Goal: Task Accomplishment & Management: Manage account settings

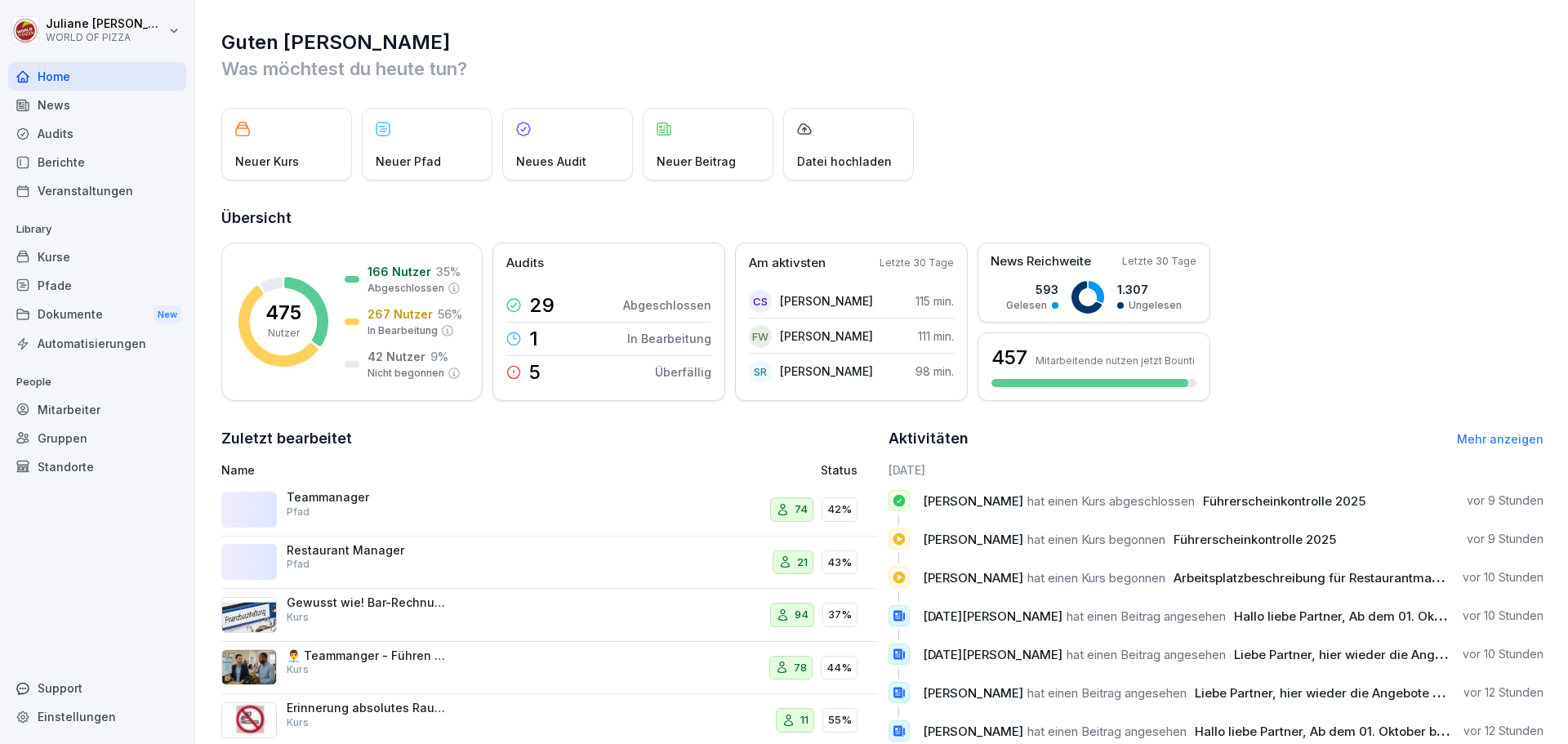
click at [56, 135] on div "Audits" at bounding box center [97, 133] width 178 height 28
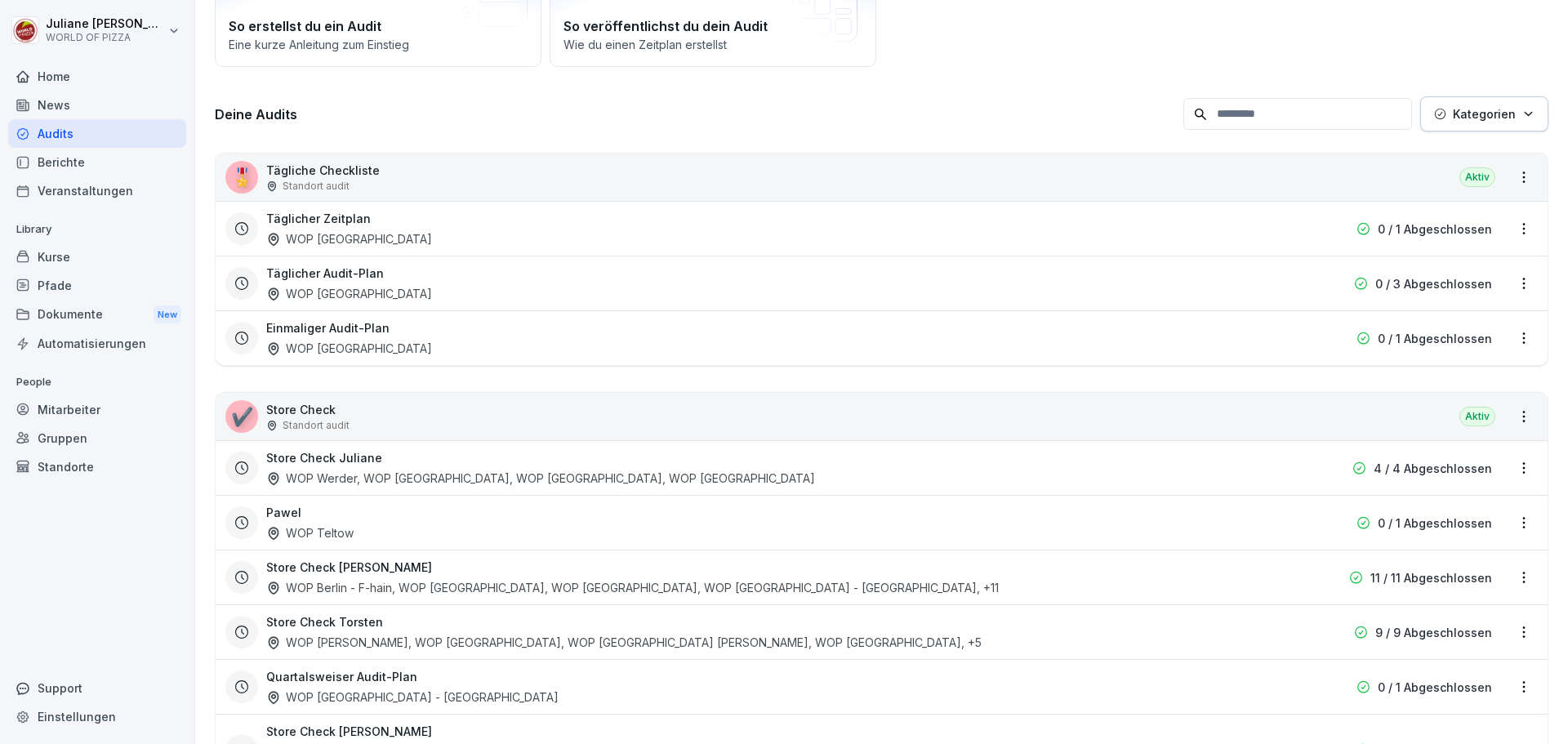
scroll to position [164, 0]
click at [69, 163] on div "Berichte" at bounding box center [97, 162] width 178 height 28
click at [58, 161] on div "Berichte" at bounding box center [97, 162] width 178 height 28
click at [57, 165] on div "Berichte" at bounding box center [97, 162] width 178 height 28
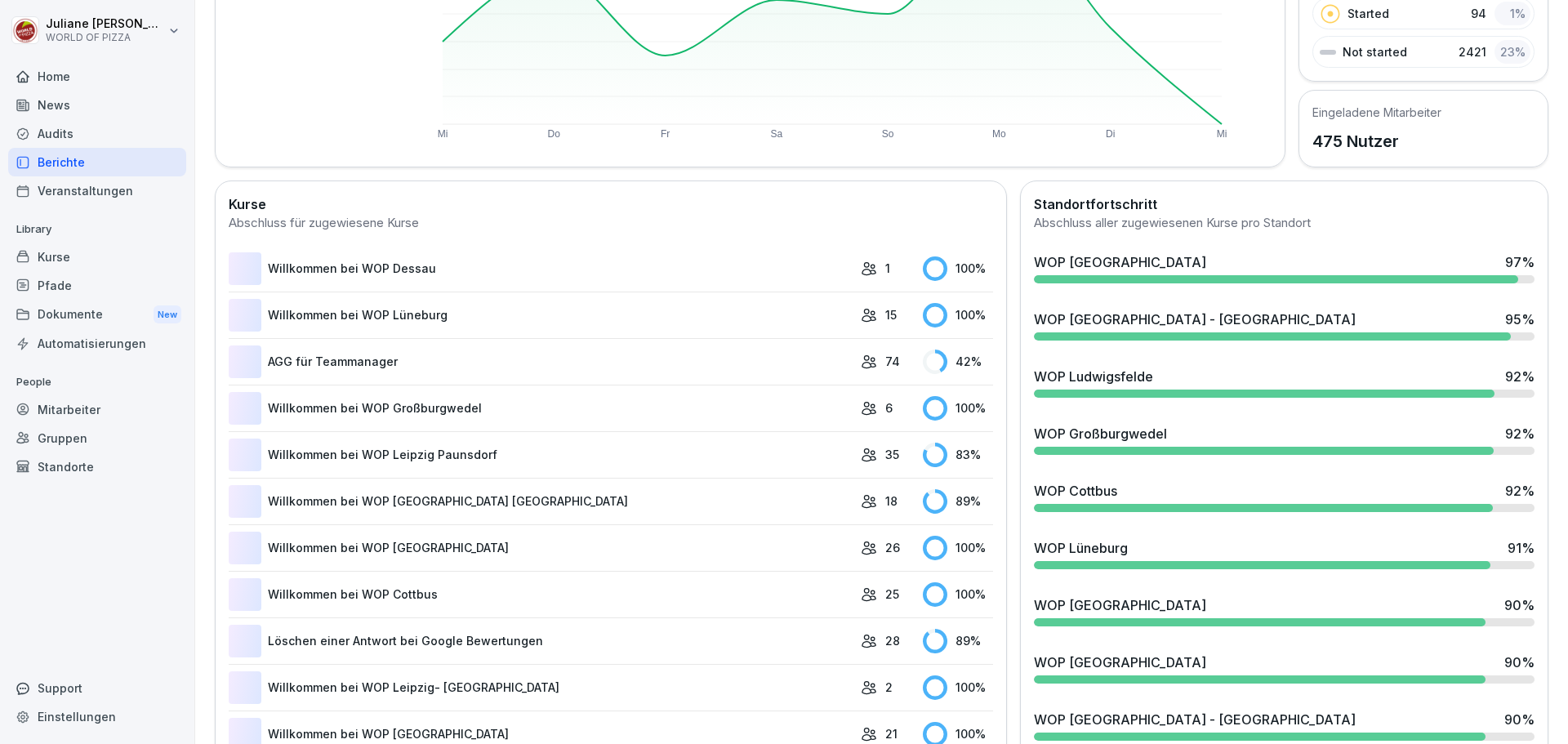
scroll to position [100, 0]
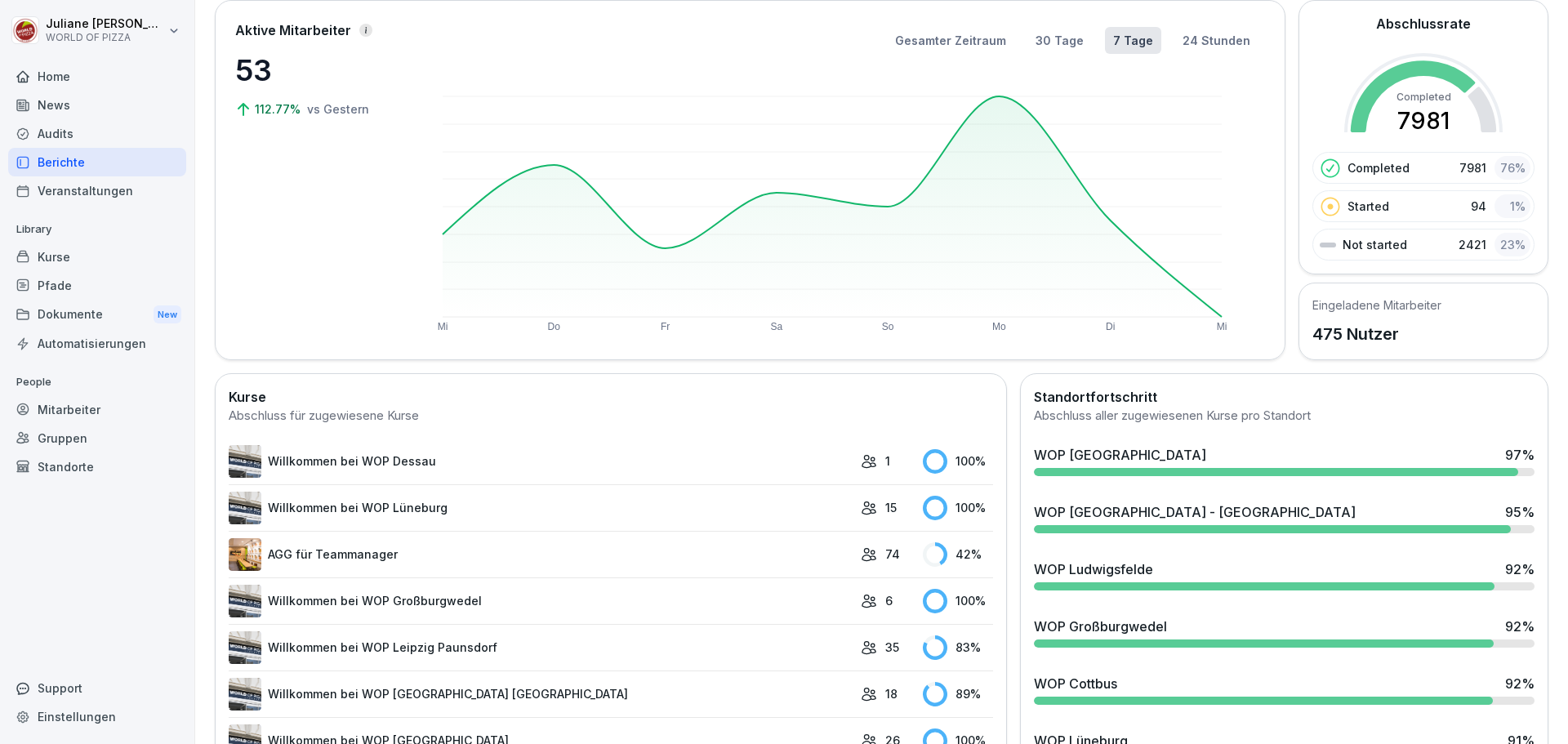
click at [117, 192] on div "Veranstaltungen" at bounding box center [97, 191] width 178 height 28
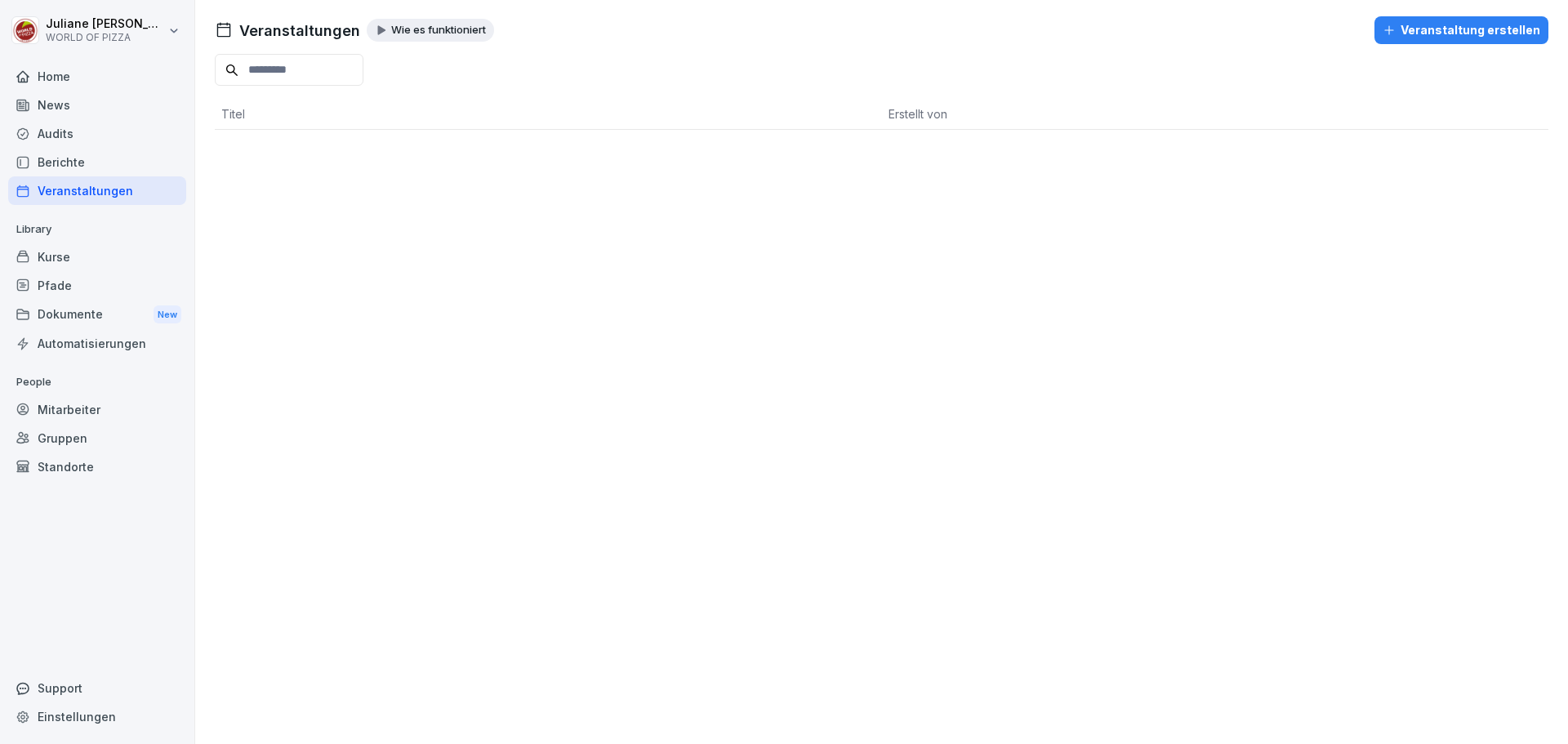
click at [59, 131] on div "Audits" at bounding box center [97, 133] width 178 height 28
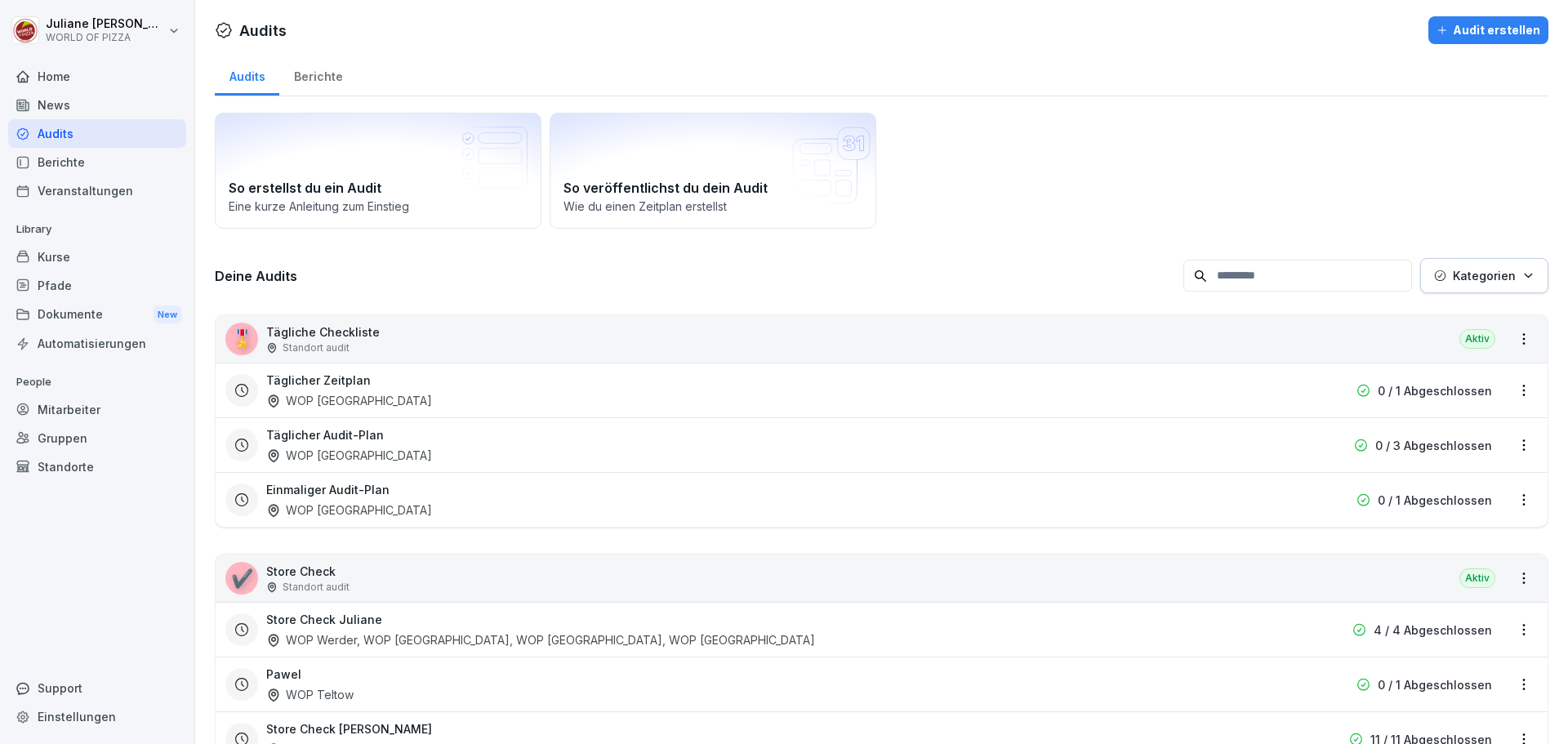
click at [1485, 27] on div "Audit erstellen" at bounding box center [1488, 29] width 104 height 18
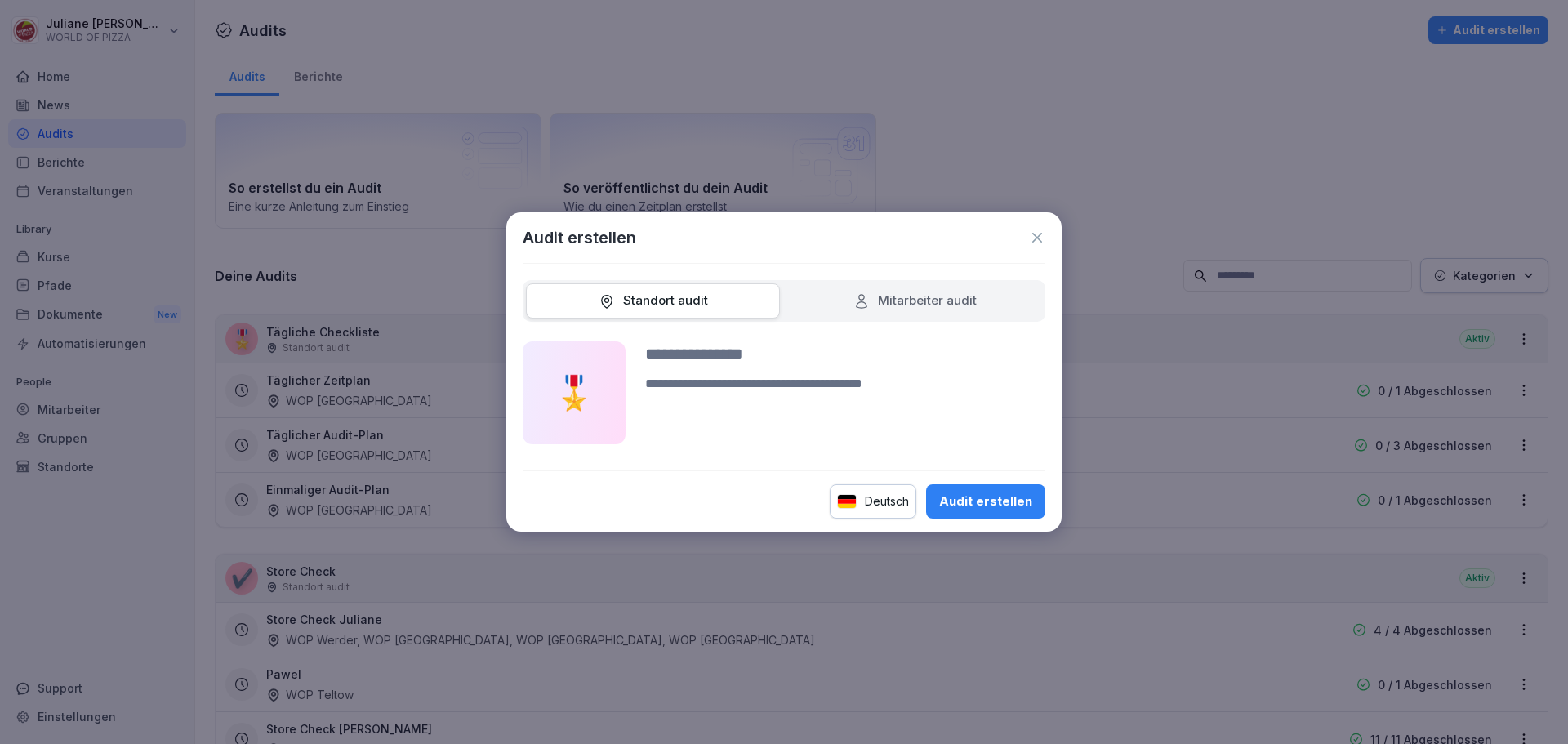
click at [1035, 237] on icon at bounding box center [1037, 237] width 9 height 9
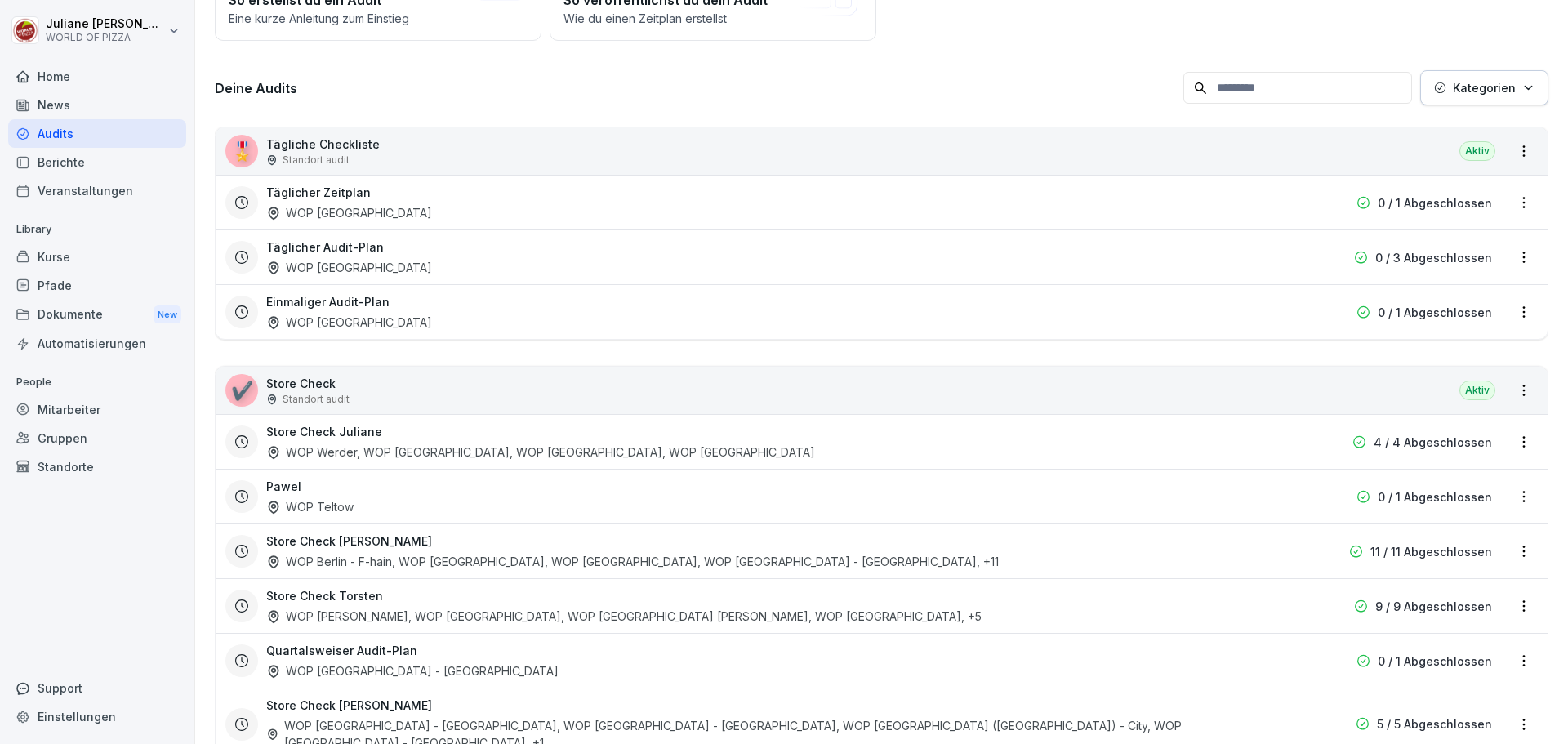
scroll to position [293, 0]
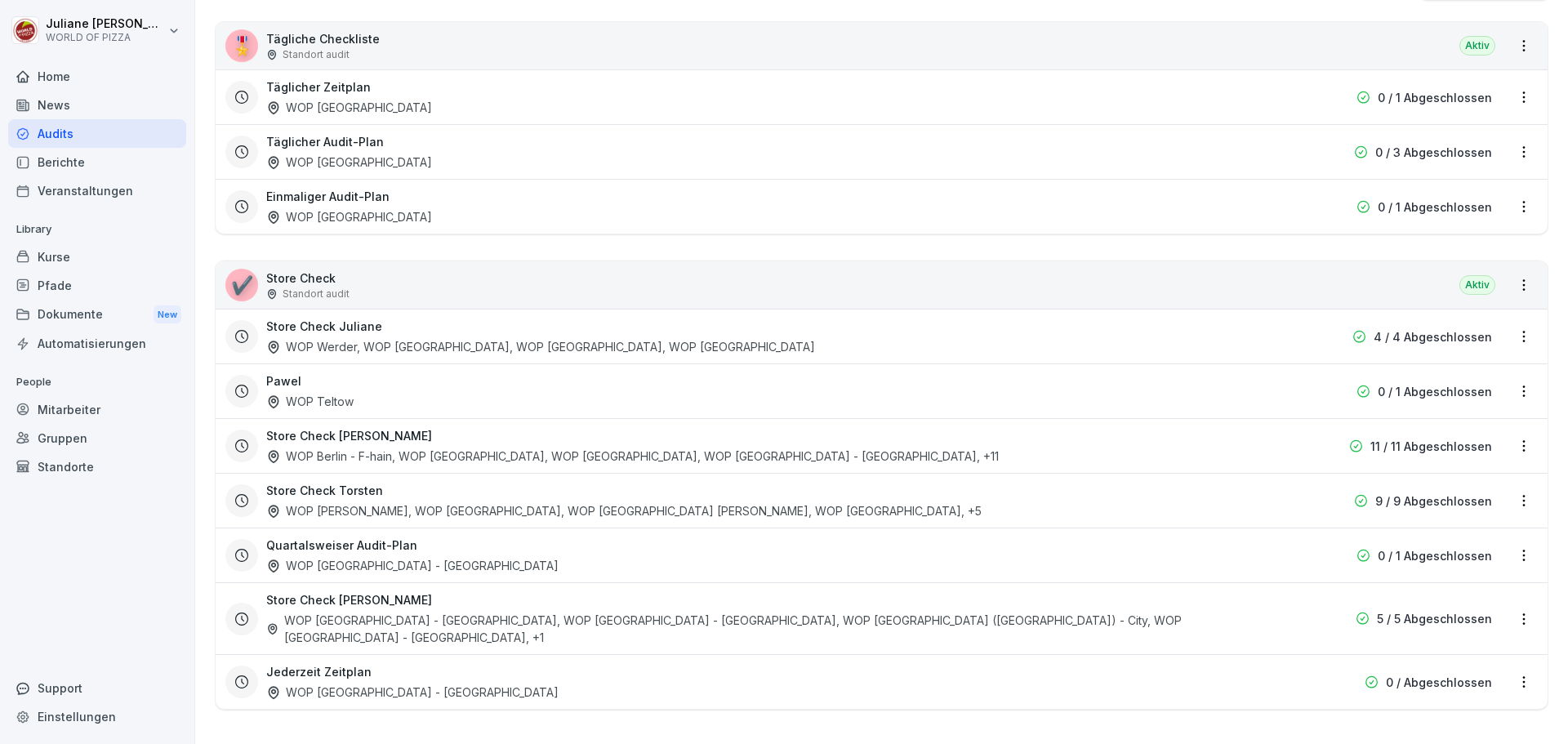
click at [1509, 286] on html "Juliane Sommer WORLD OF PIZZA Home News Audits Berichte Veranstaltungen Library…" at bounding box center [784, 372] width 1568 height 744
click at [0, 0] on link "Zeitplan erstellen" at bounding box center [0, 0] width 0 height 0
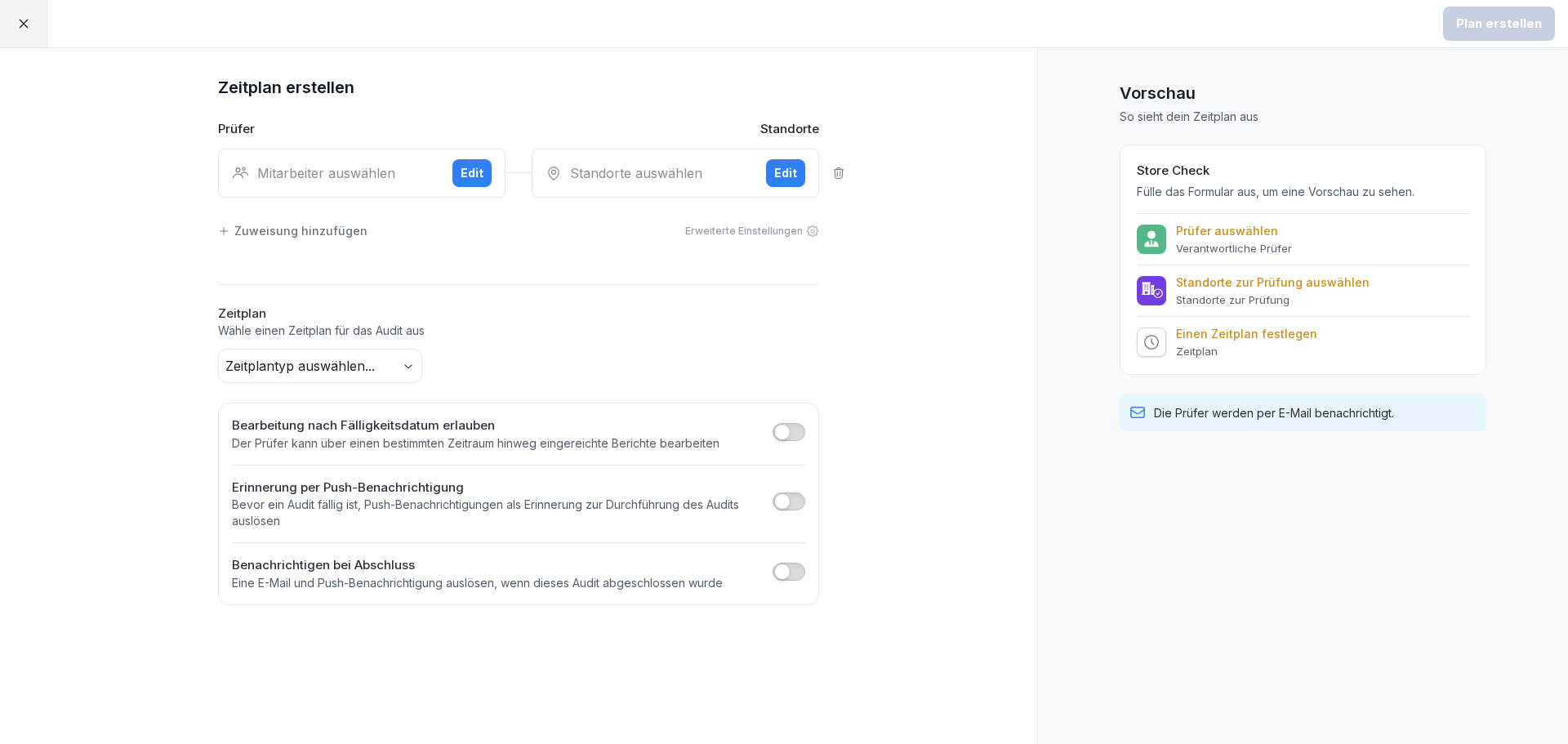
click at [289, 183] on div "Mitarbeiter auswählen Edit" at bounding box center [362, 173] width 287 height 49
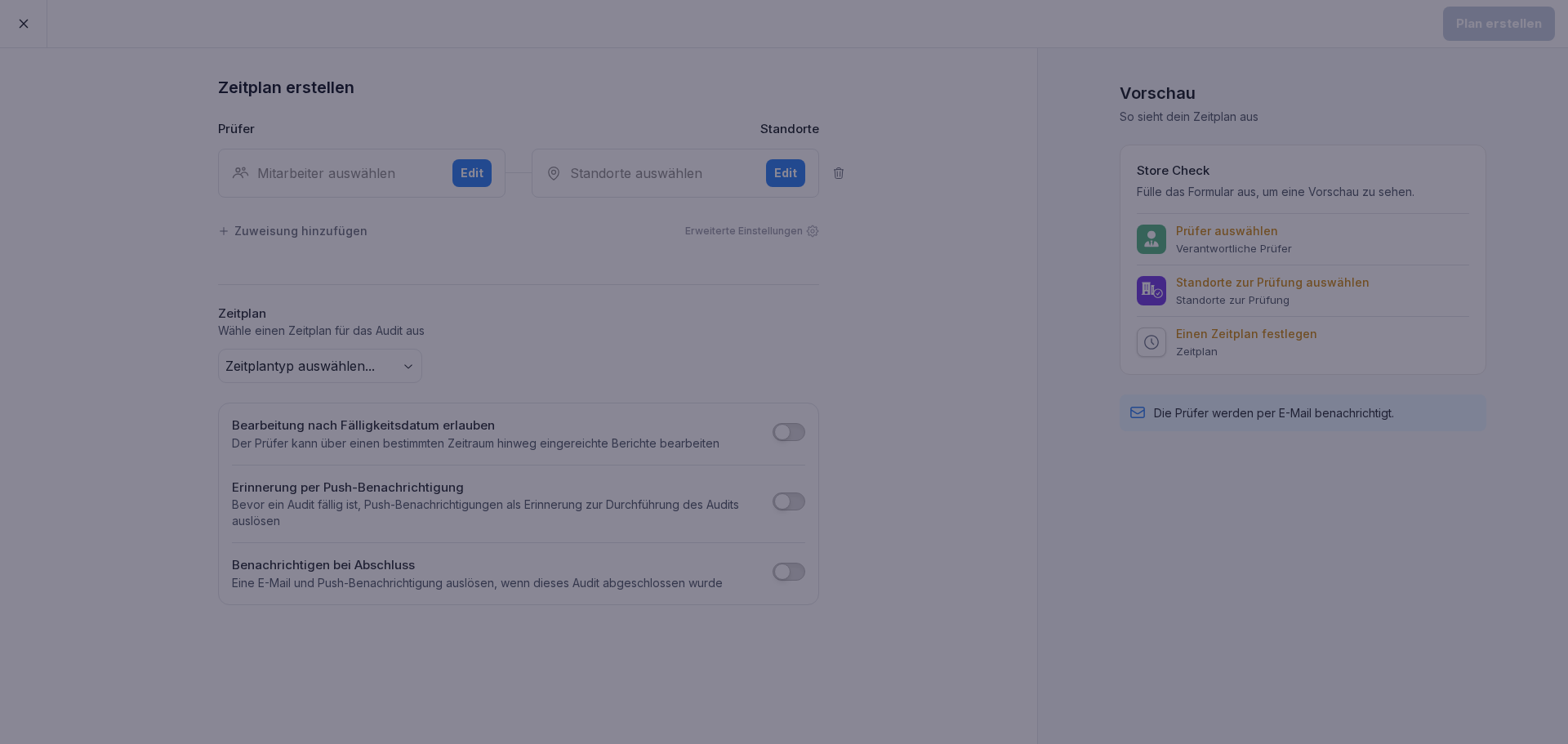
click at [297, 164] on div at bounding box center [784, 372] width 1568 height 744
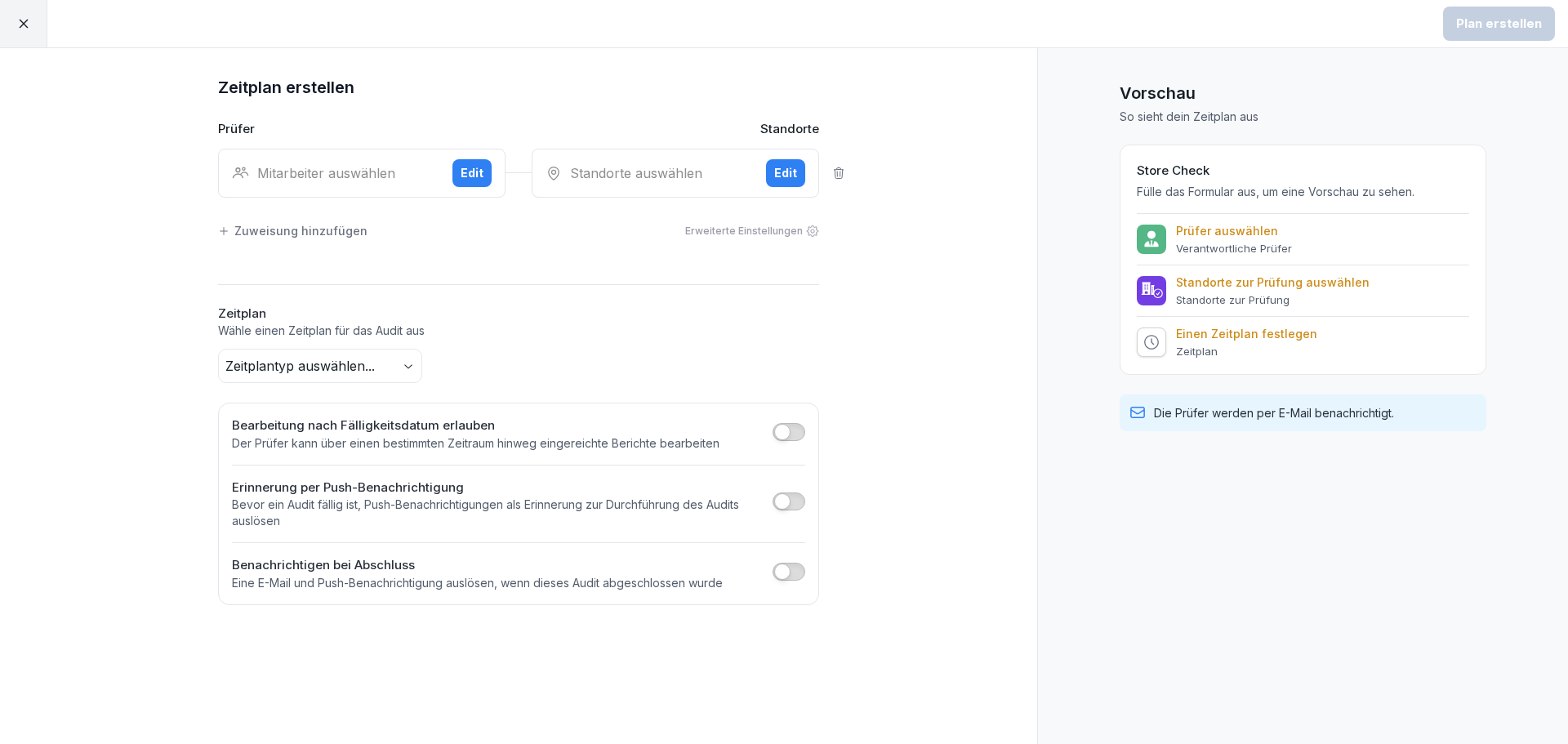
click at [363, 172] on div "Mitarbeiter auswählen" at bounding box center [335, 173] width 207 height 20
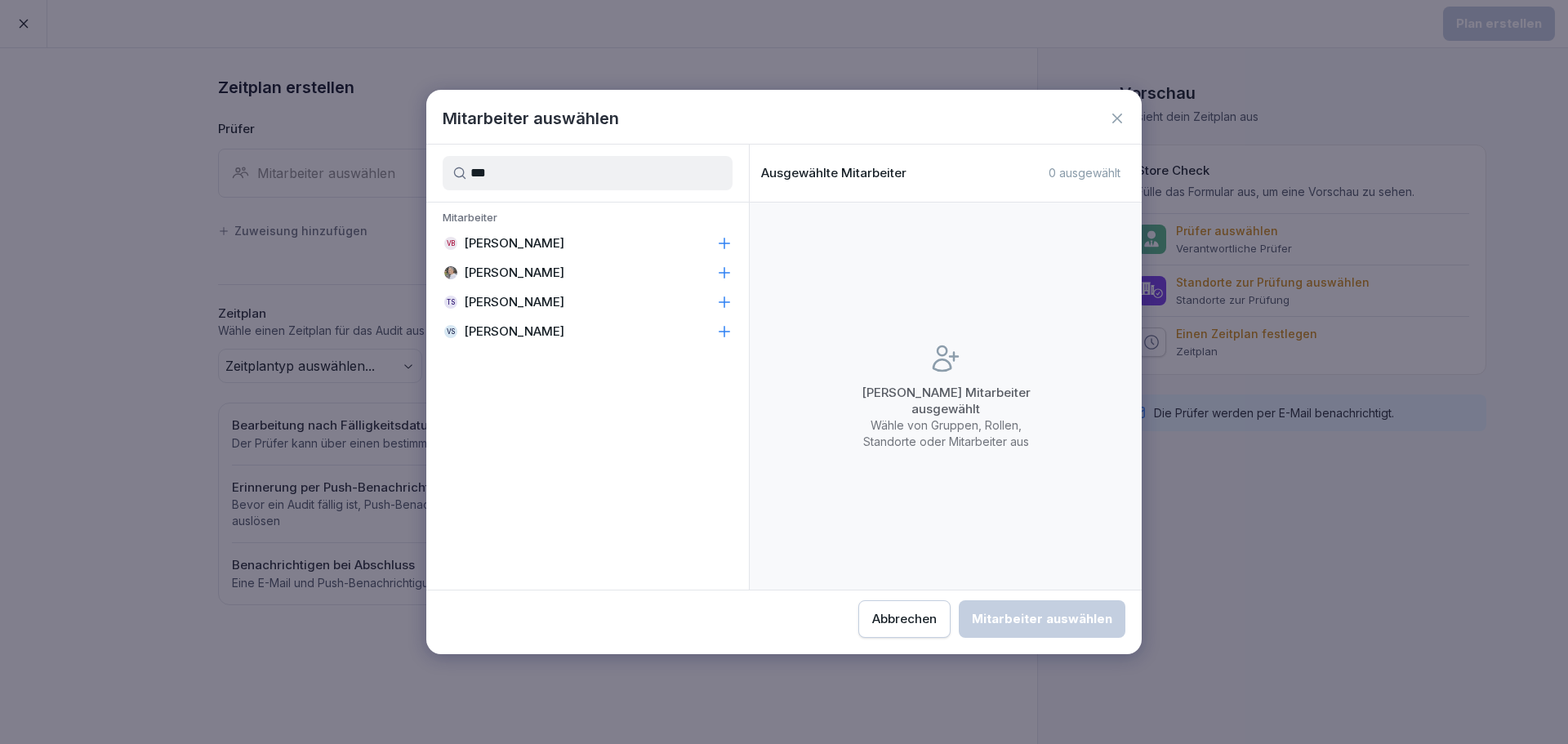
type input "***"
click at [515, 271] on p "Torsten Kaldun" at bounding box center [514, 272] width 100 height 16
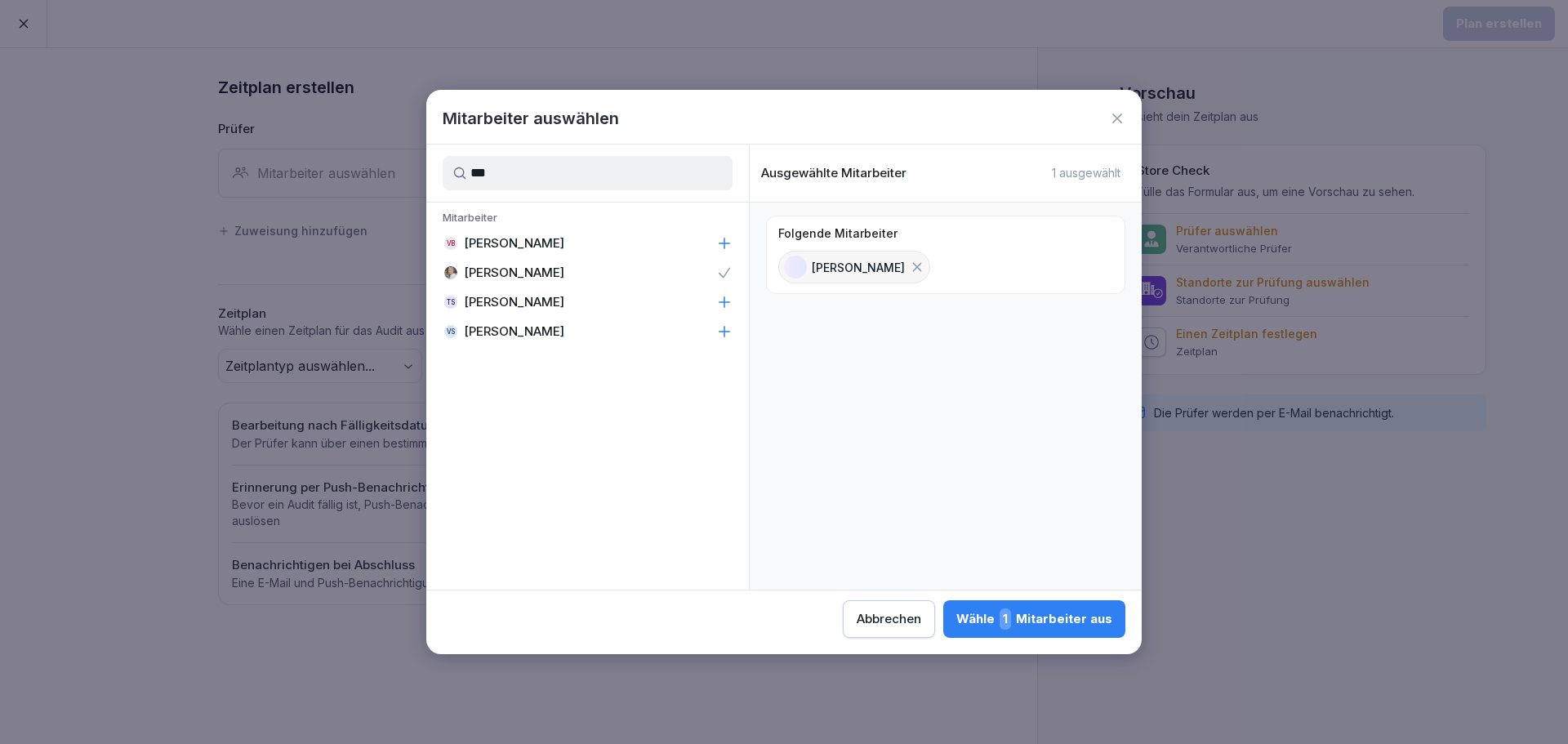
click at [1025, 624] on div "Wähle 1 Mitarbeiter aus" at bounding box center [1034, 619] width 156 height 21
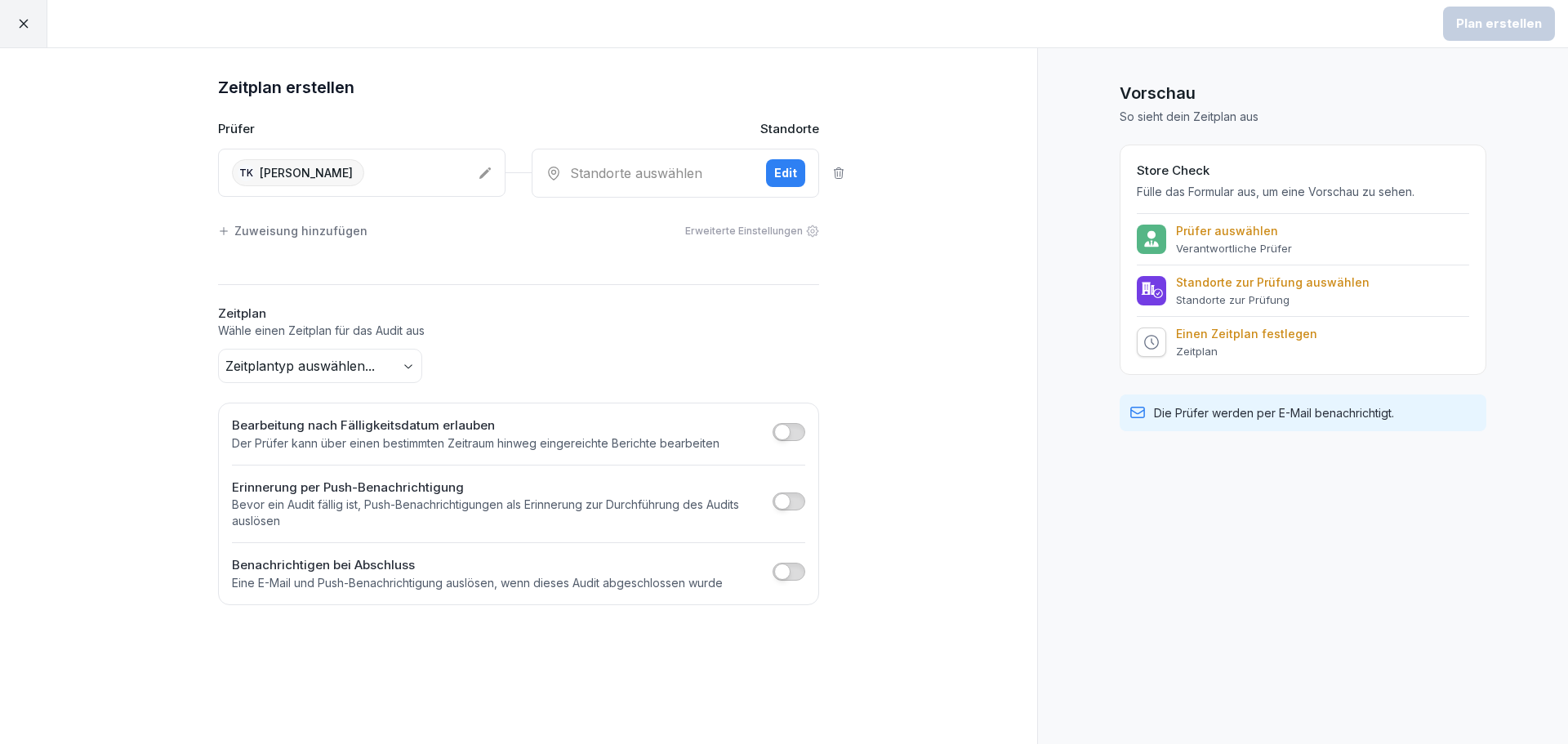
click at [647, 169] on div "Standorte auswählen" at bounding box center [648, 173] width 207 height 20
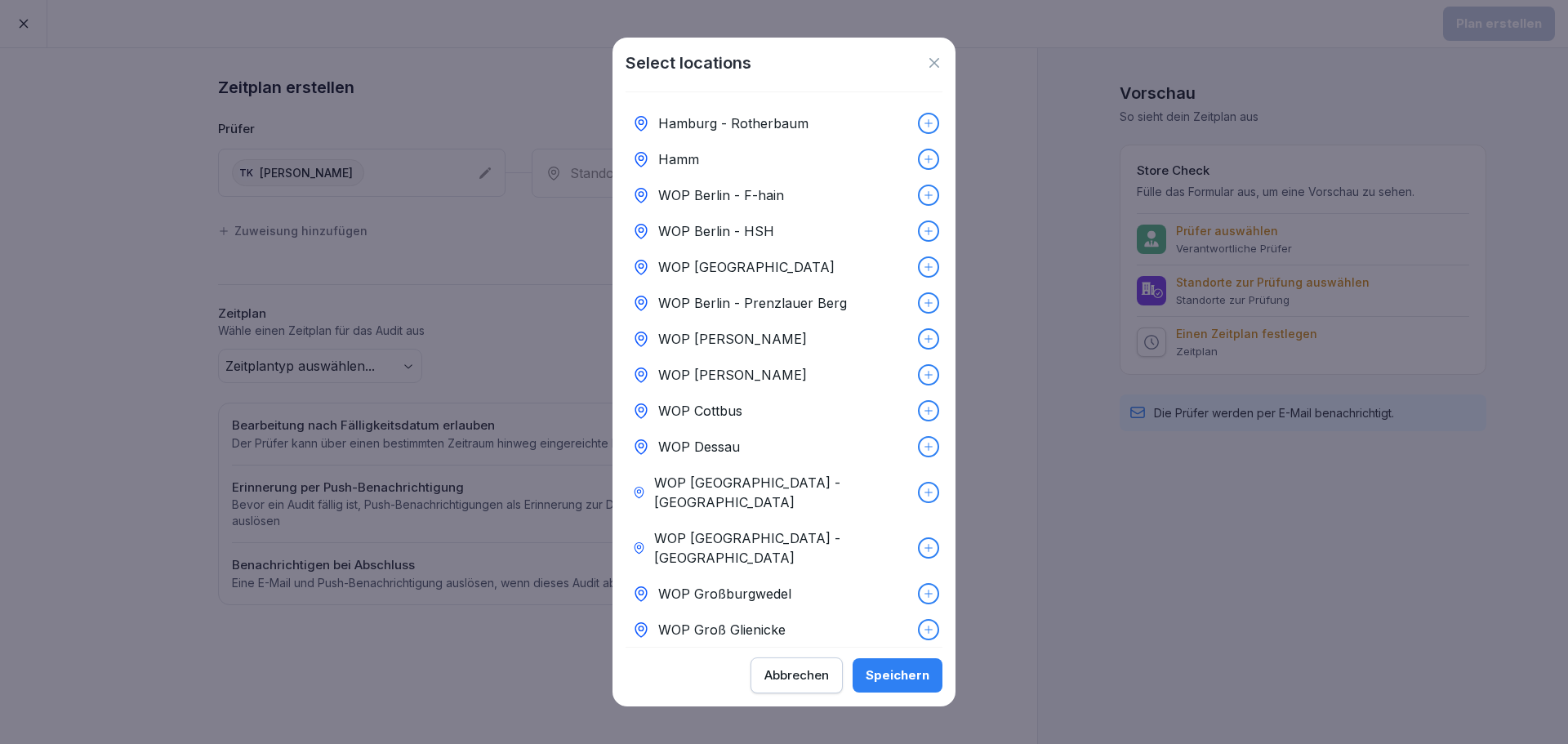
click at [922, 409] on icon at bounding box center [928, 410] width 11 height 11
click at [896, 677] on div "Speichern" at bounding box center [897, 675] width 63 height 18
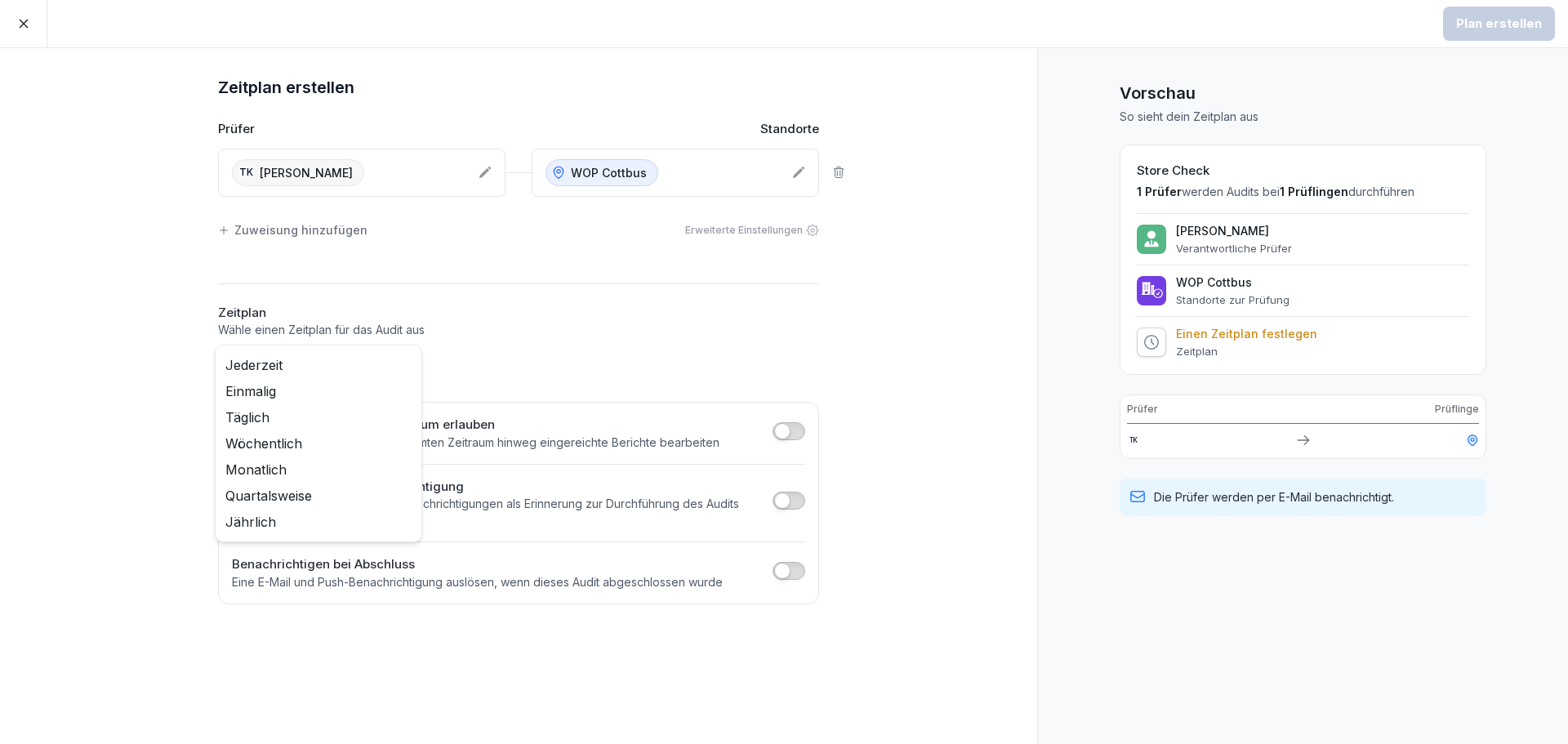
click at [323, 371] on body "Plan erstellen Zeitplan erstellen Prüfer Standorte TK Torsten Kaldun WOP Cottbu…" at bounding box center [784, 372] width 1568 height 744
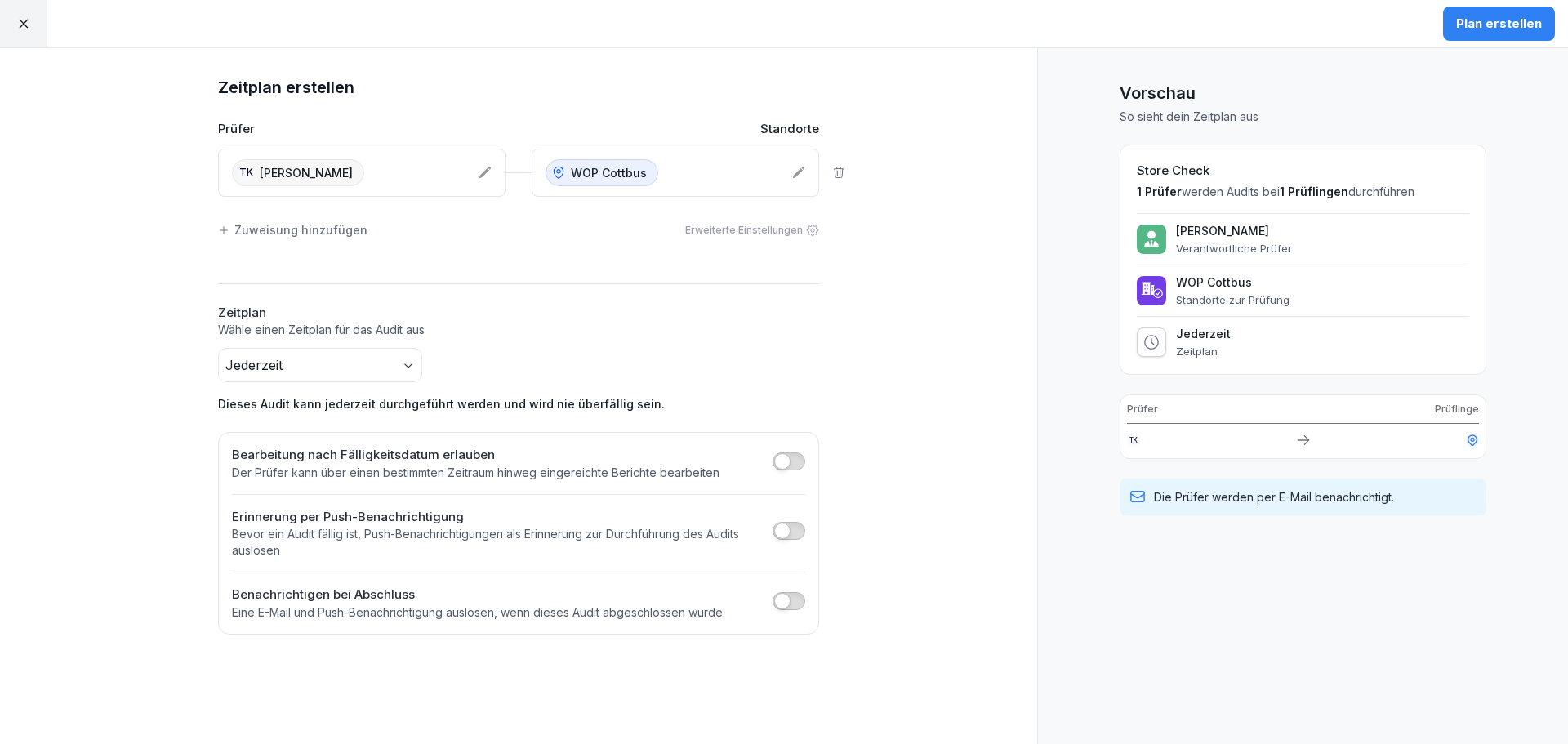
click at [1513, 26] on div "Plan erstellen" at bounding box center [1498, 24] width 86 height 18
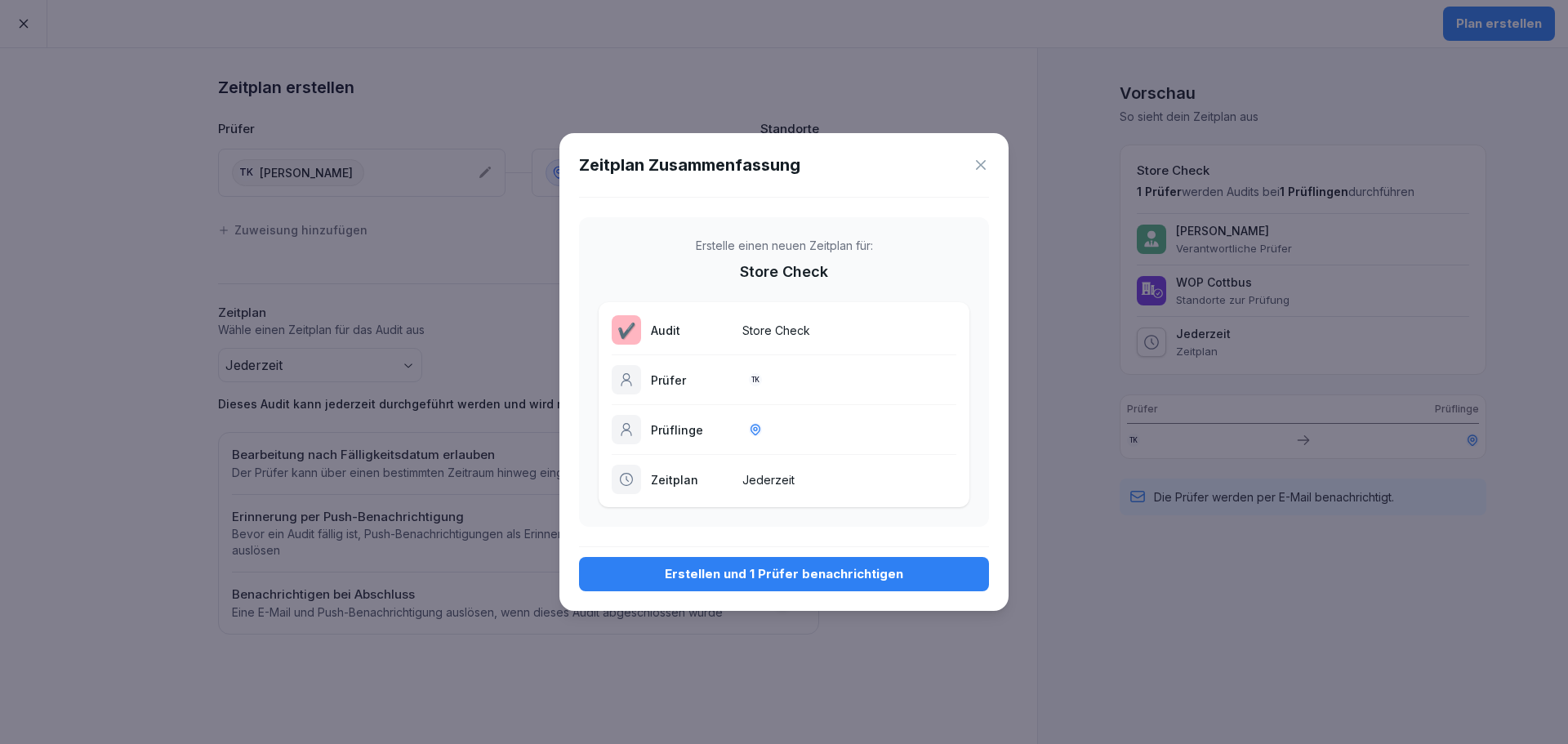
click at [738, 565] on div "Erstellen und 1 Prüfer benachrichtigen" at bounding box center [784, 574] width 384 height 18
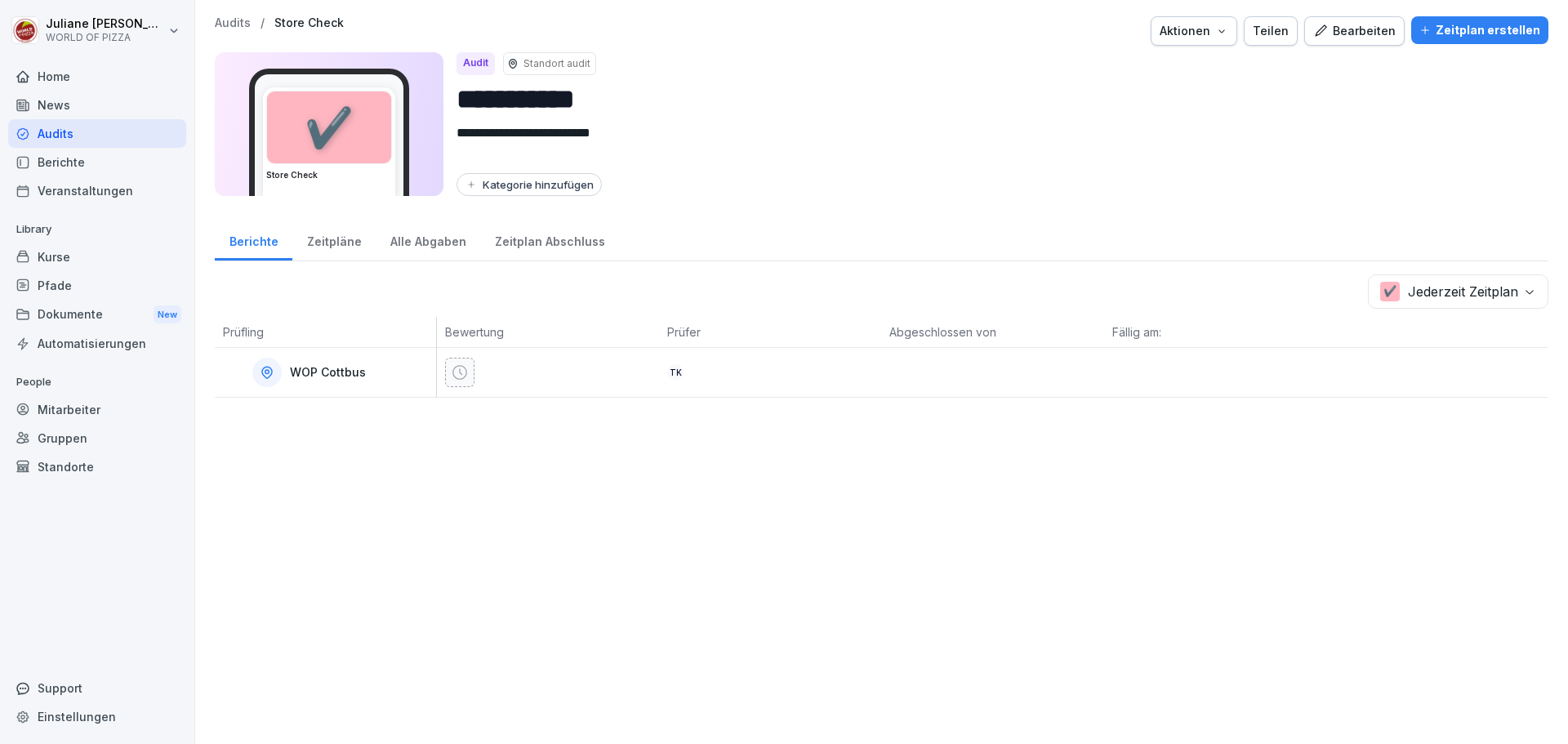
click at [325, 249] on div "Zeitpläne" at bounding box center [334, 240] width 83 height 42
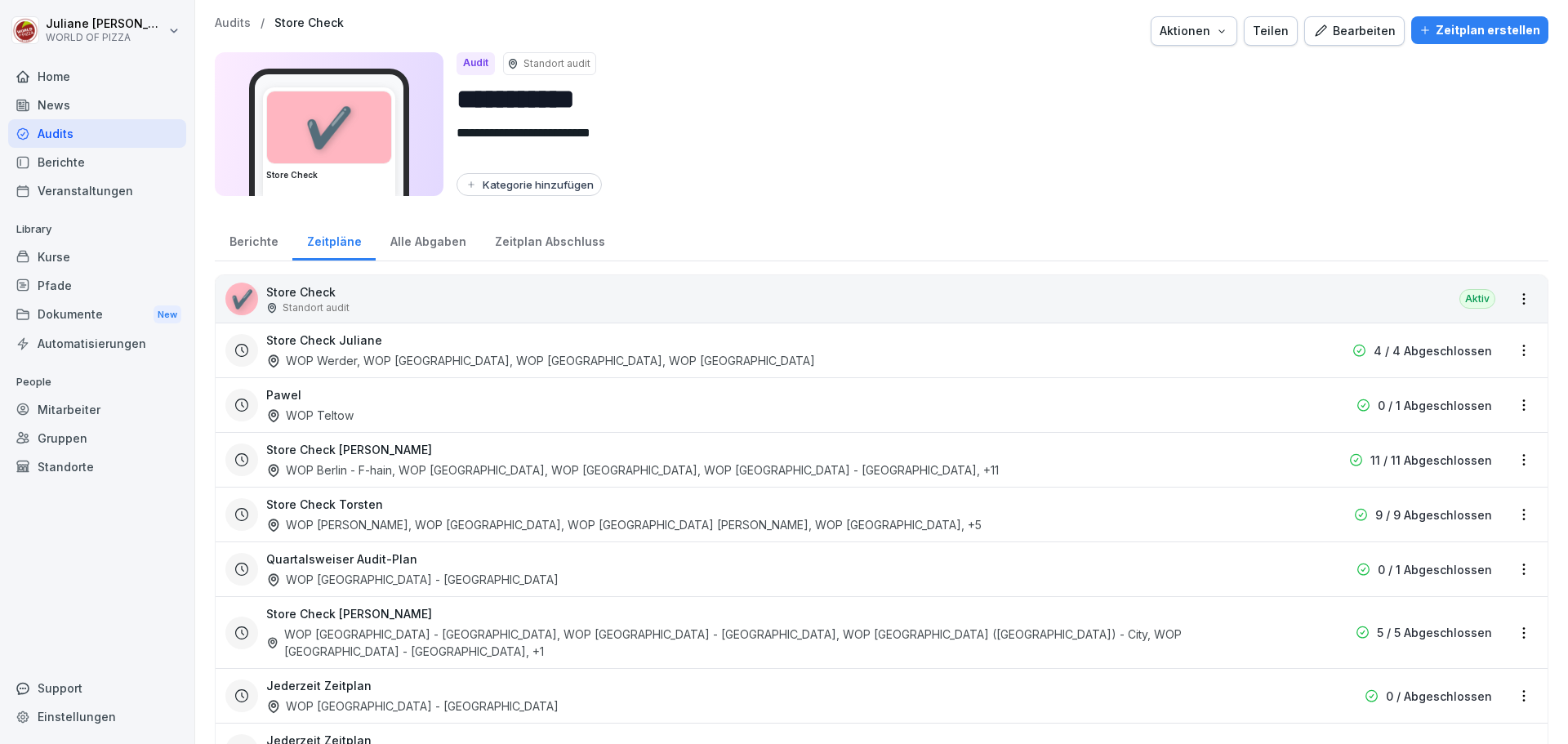
scroll to position [56, 0]
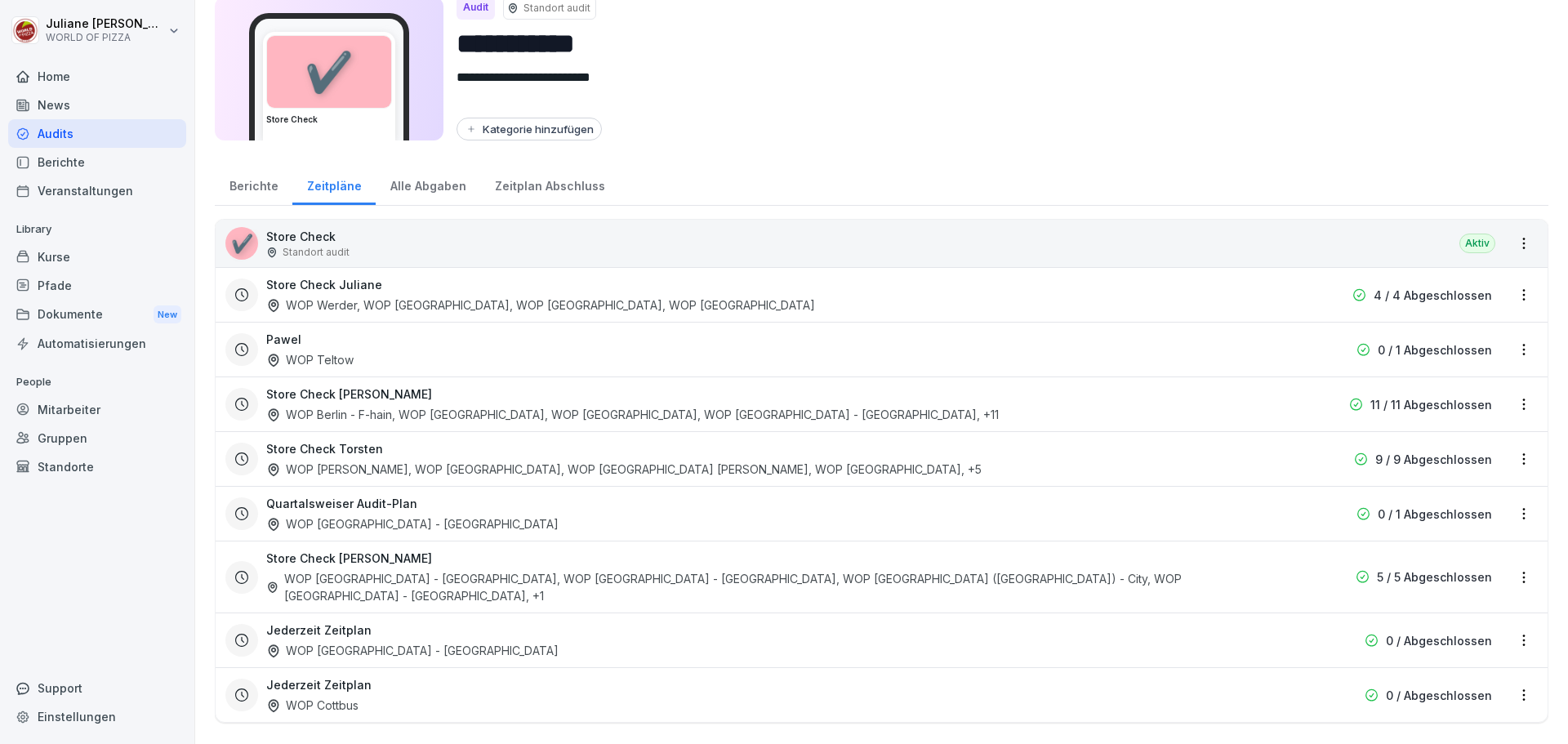
click at [528, 304] on div "WOP Werder, WOP Potsdam - City, WOP Potsdam - Süd, WOP Potsdam - West" at bounding box center [541, 305] width 548 height 17
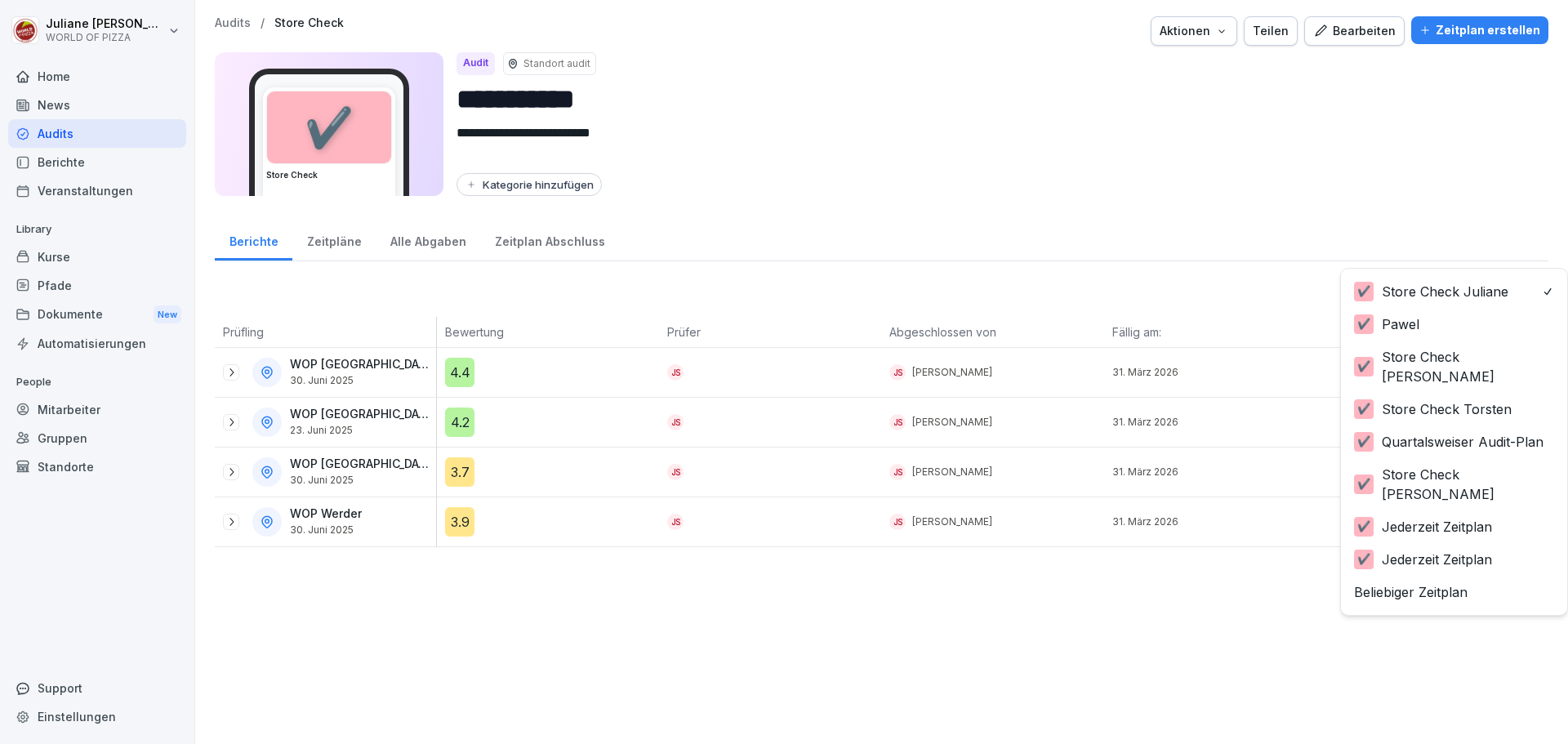
click at [1452, 290] on body "**********" at bounding box center [784, 372] width 1568 height 744
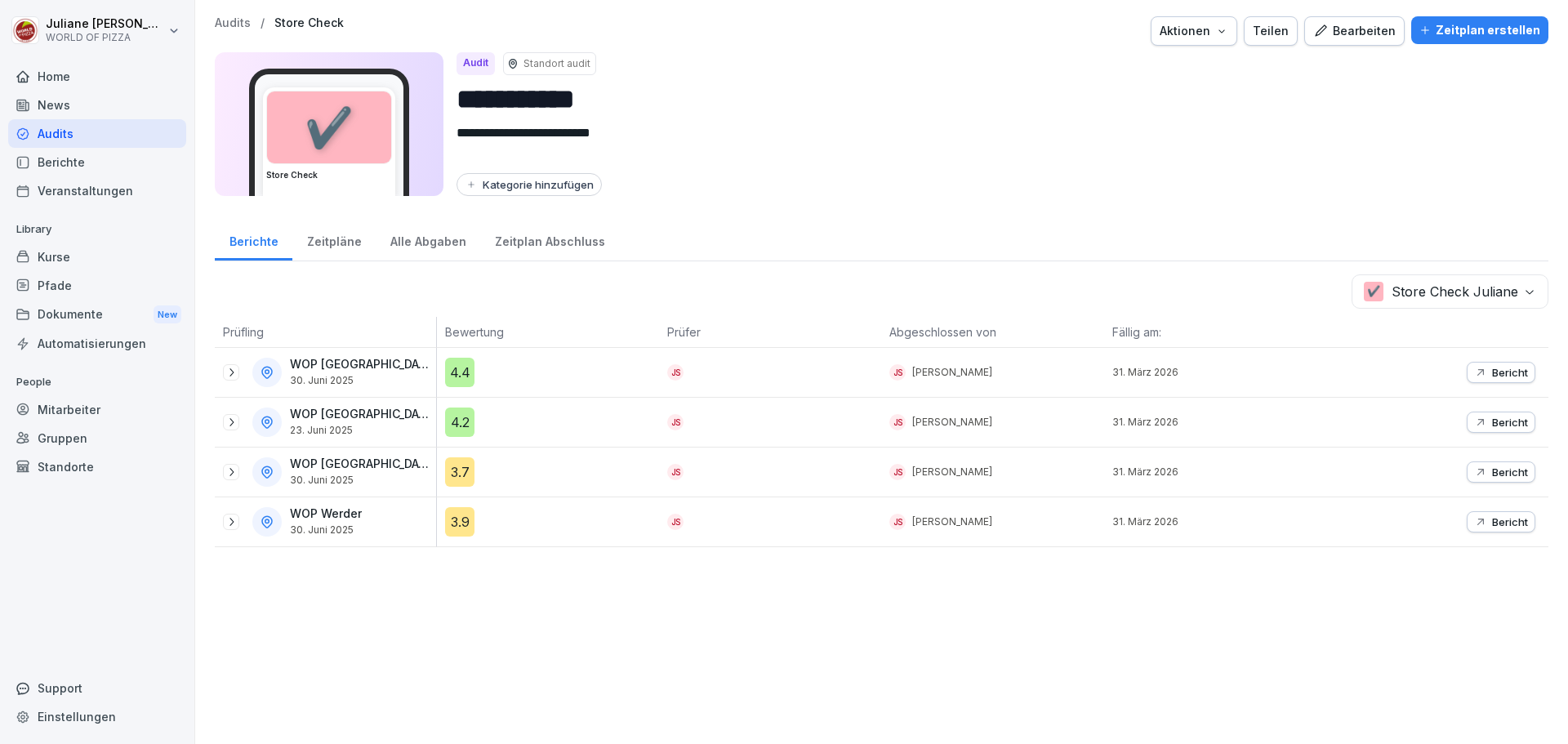
click at [1436, 286] on body "**********" at bounding box center [784, 372] width 1568 height 744
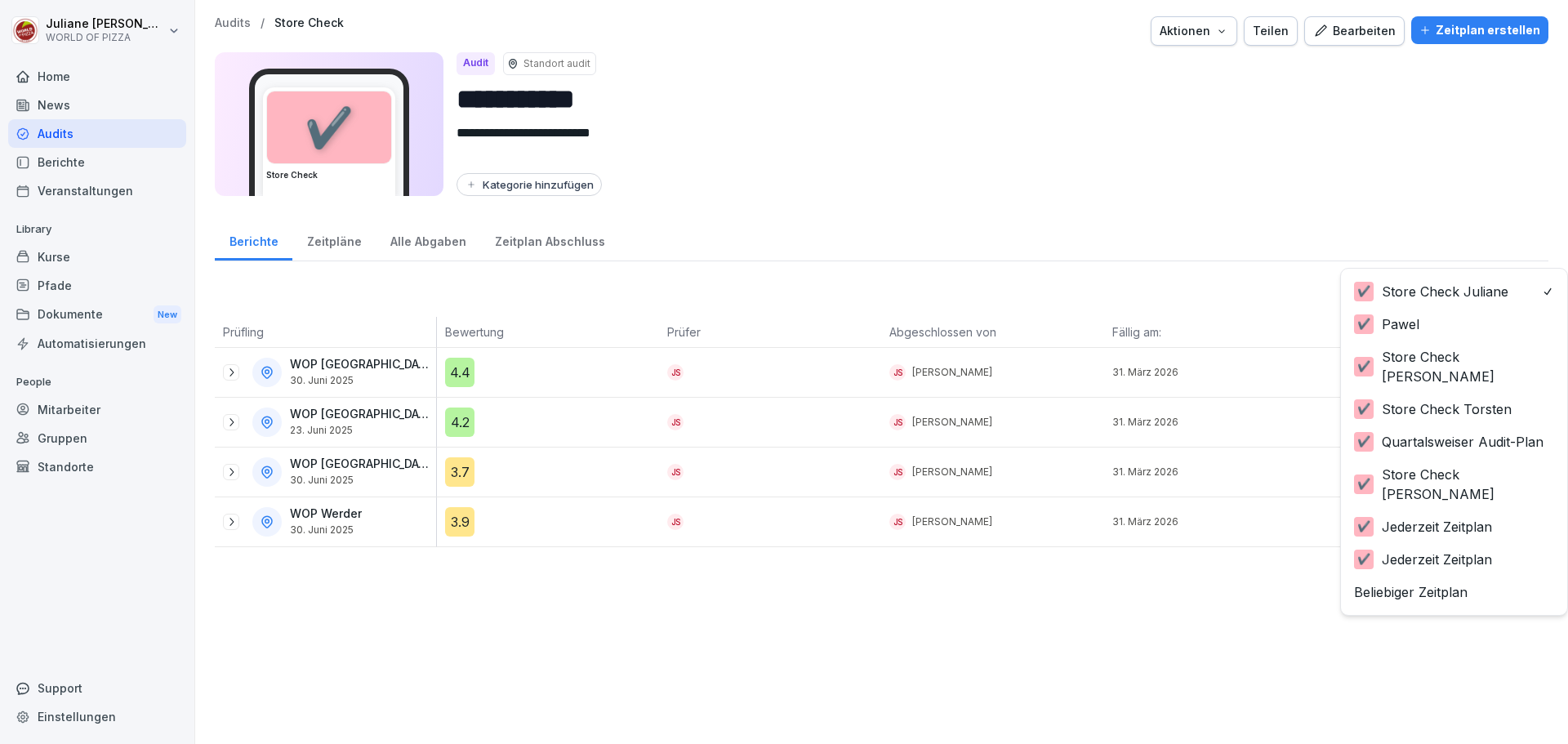
click at [1436, 286] on body "**********" at bounding box center [784, 372] width 1568 height 744
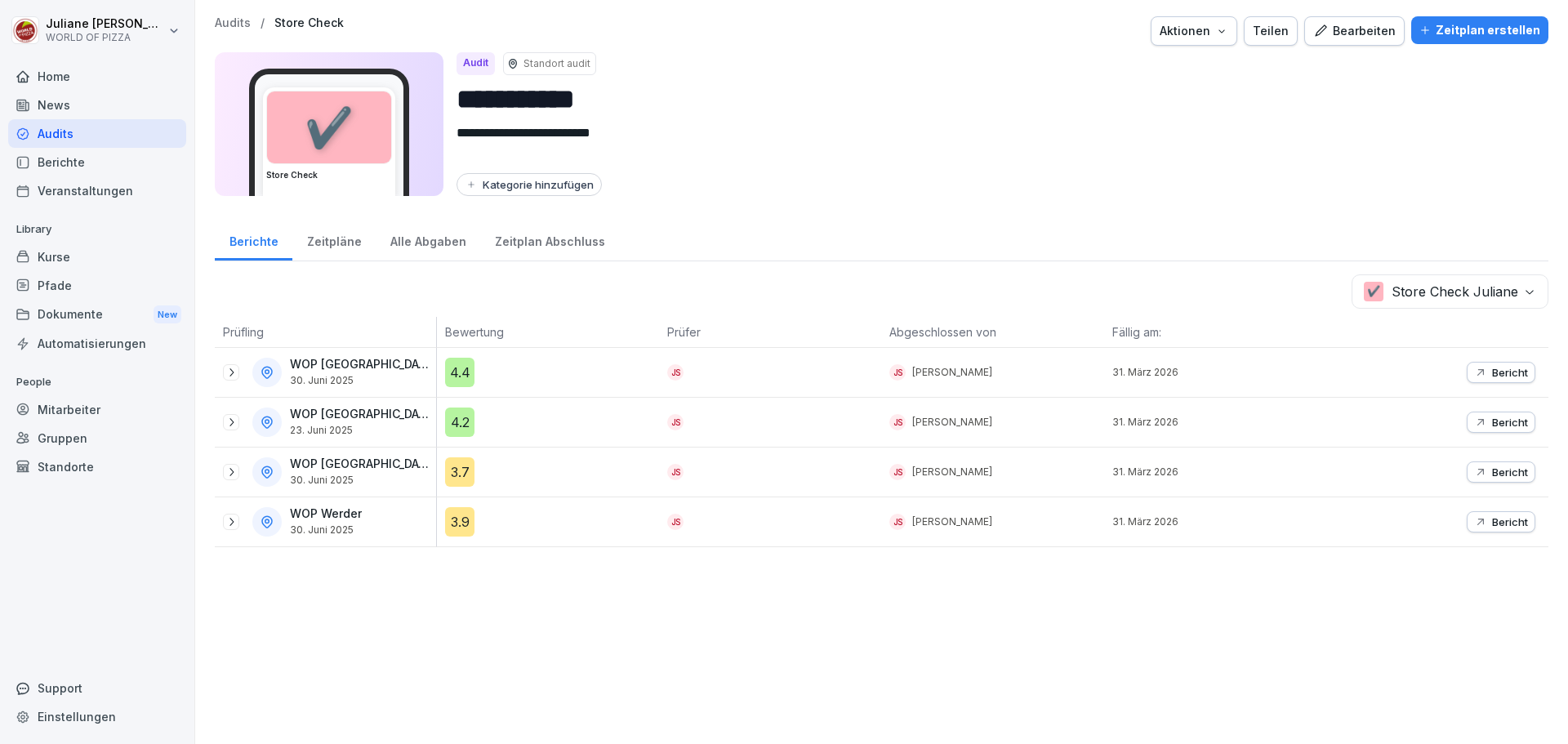
click at [54, 133] on html "**********" at bounding box center [784, 372] width 1568 height 744
click at [51, 134] on div "Audits" at bounding box center [97, 133] width 178 height 28
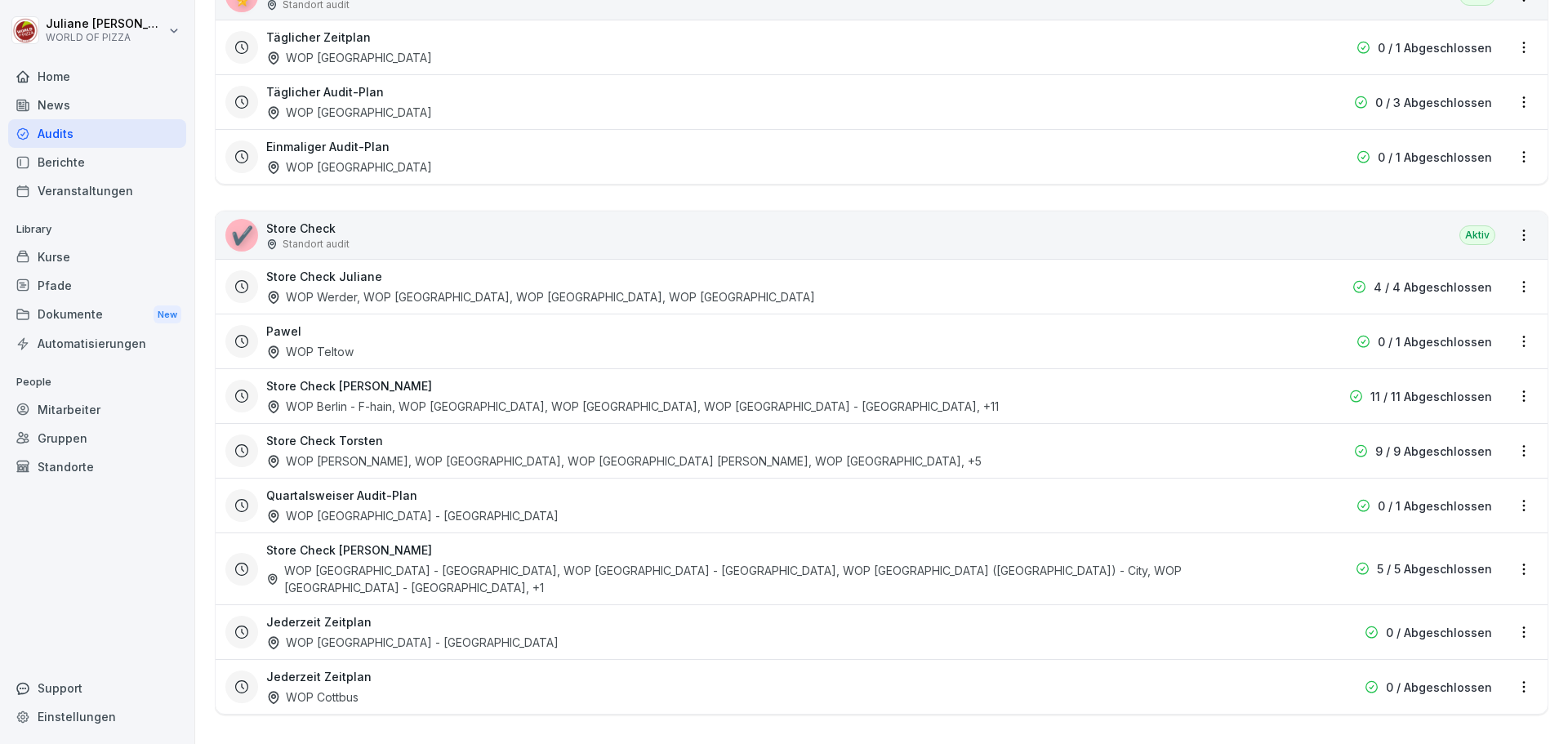
scroll to position [348, 0]
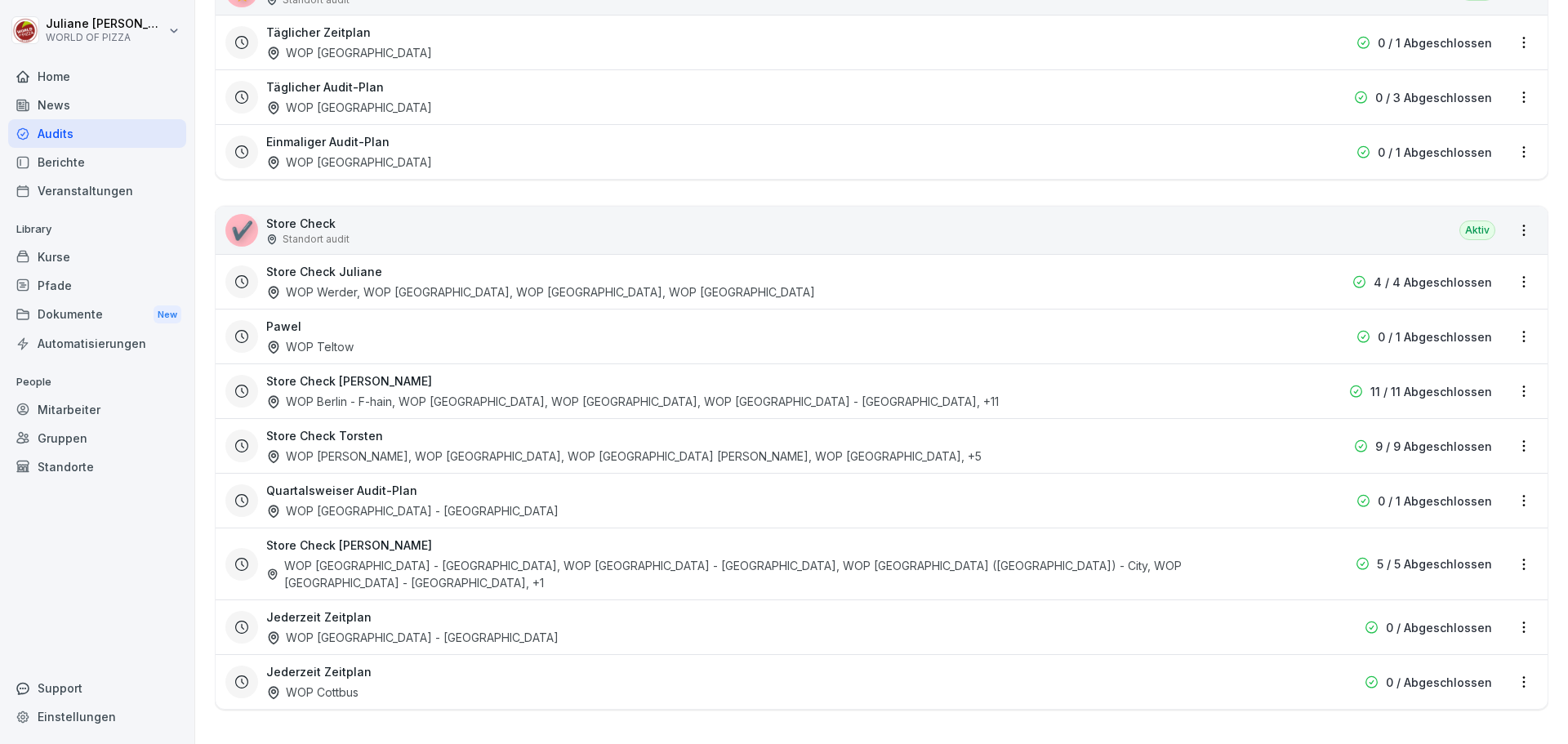
click at [1508, 286] on html "Juliane Sommer WORLD OF PIZZA Home News Audits Berichte Veranstaltungen Library…" at bounding box center [784, 372] width 1568 height 744
click at [0, 0] on link "Zeitplan bearbeiten" at bounding box center [0, 0] width 0 height 0
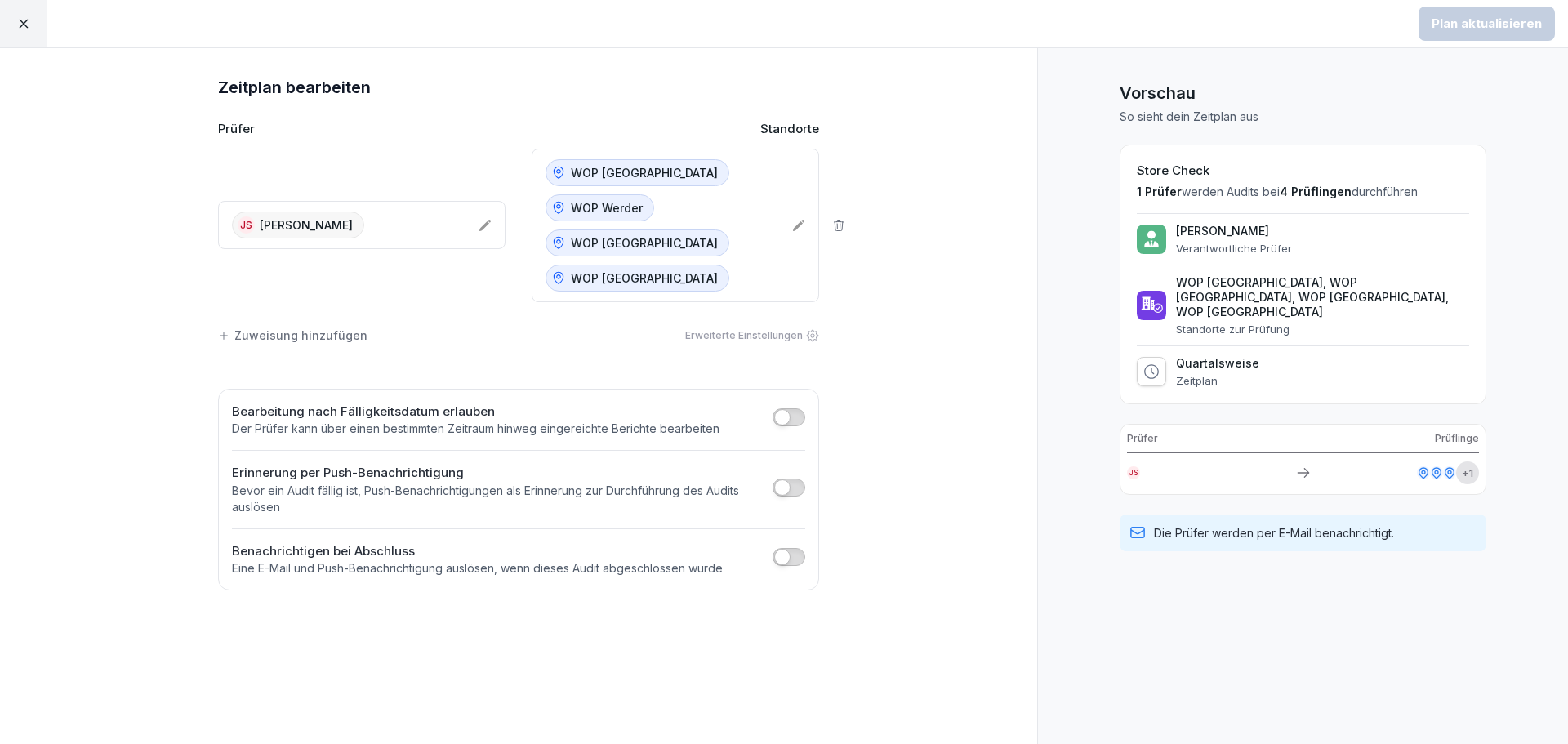
click at [1260, 356] on div "Quartalsweise Zeitplan" at bounding box center [1302, 372] width 333 height 31
click at [1220, 356] on p "Quartalsweise" at bounding box center [1217, 364] width 83 height 15
click at [1154, 363] on icon at bounding box center [1150, 371] width 16 height 16
click at [1208, 356] on p "Quartalsweise" at bounding box center [1217, 364] width 83 height 15
click at [780, 414] on span "button" at bounding box center [782, 417] width 16 height 16
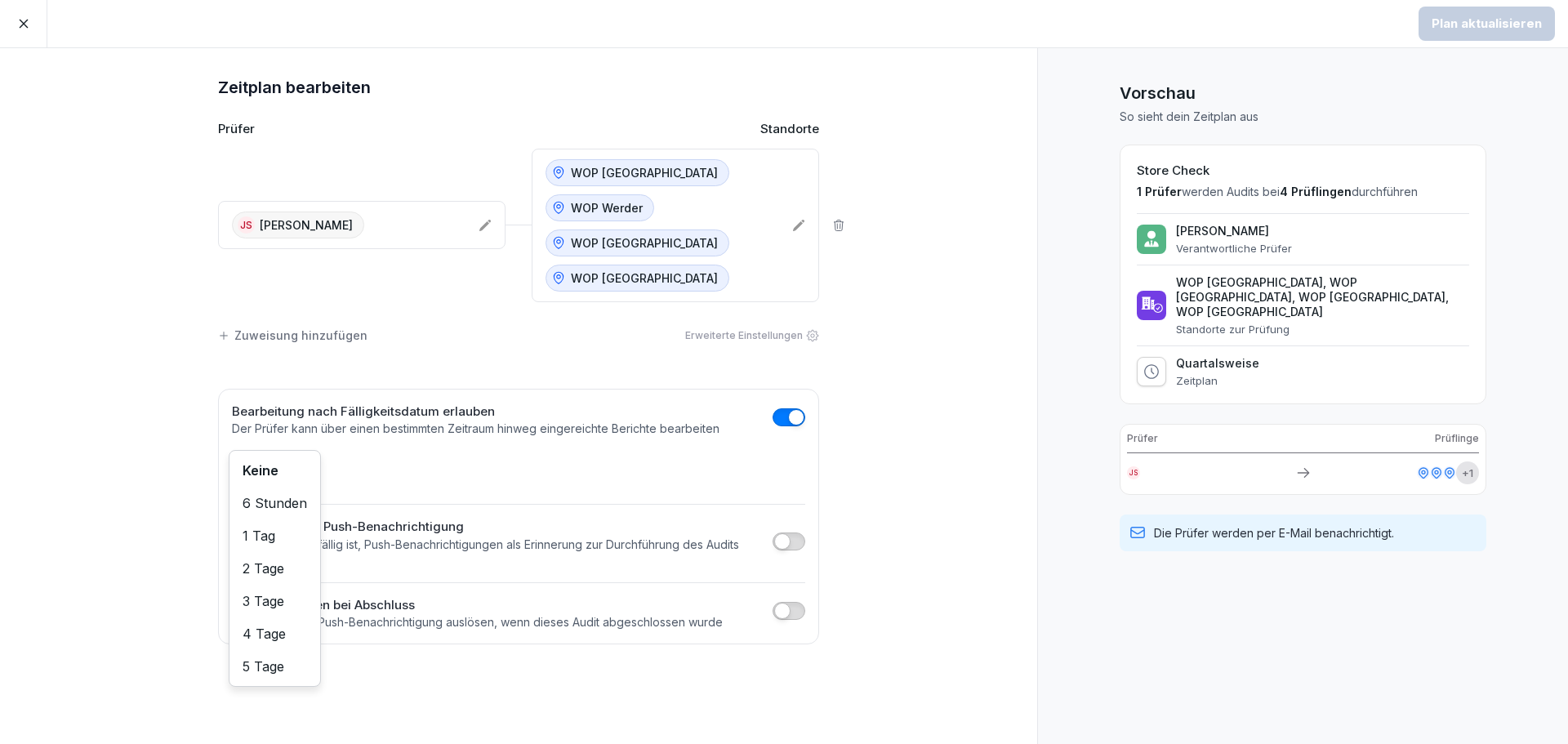
click at [273, 471] on body "Plan aktualisieren Zeitplan bearbeiten Prüfer Standorte JS Juliane Sommer WOP P…" at bounding box center [784, 372] width 1568 height 744
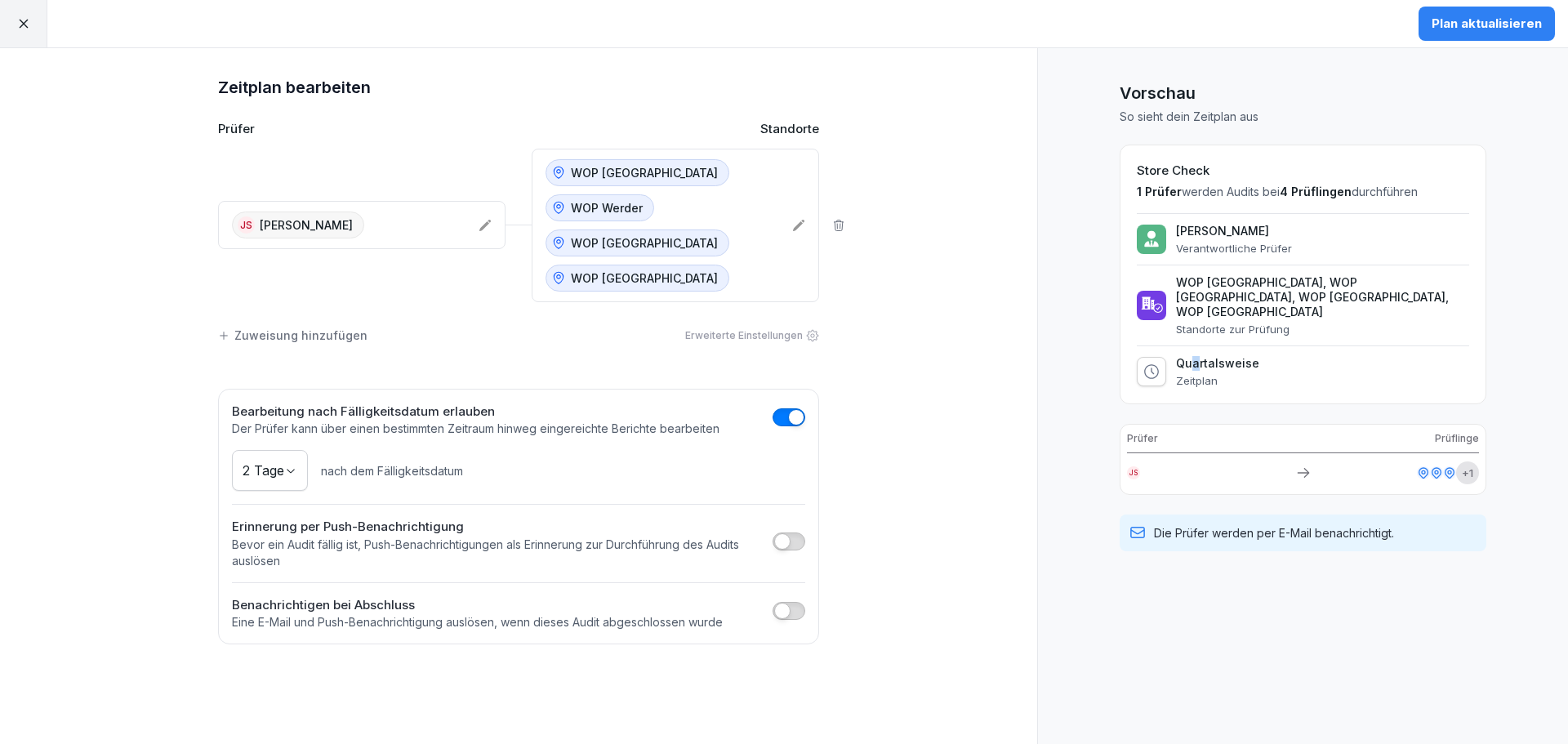
click at [1194, 357] on div "Quartalsweise Zeitplan" at bounding box center [1217, 372] width 83 height 31
click at [43, 19] on div at bounding box center [24, 24] width 47 height 47
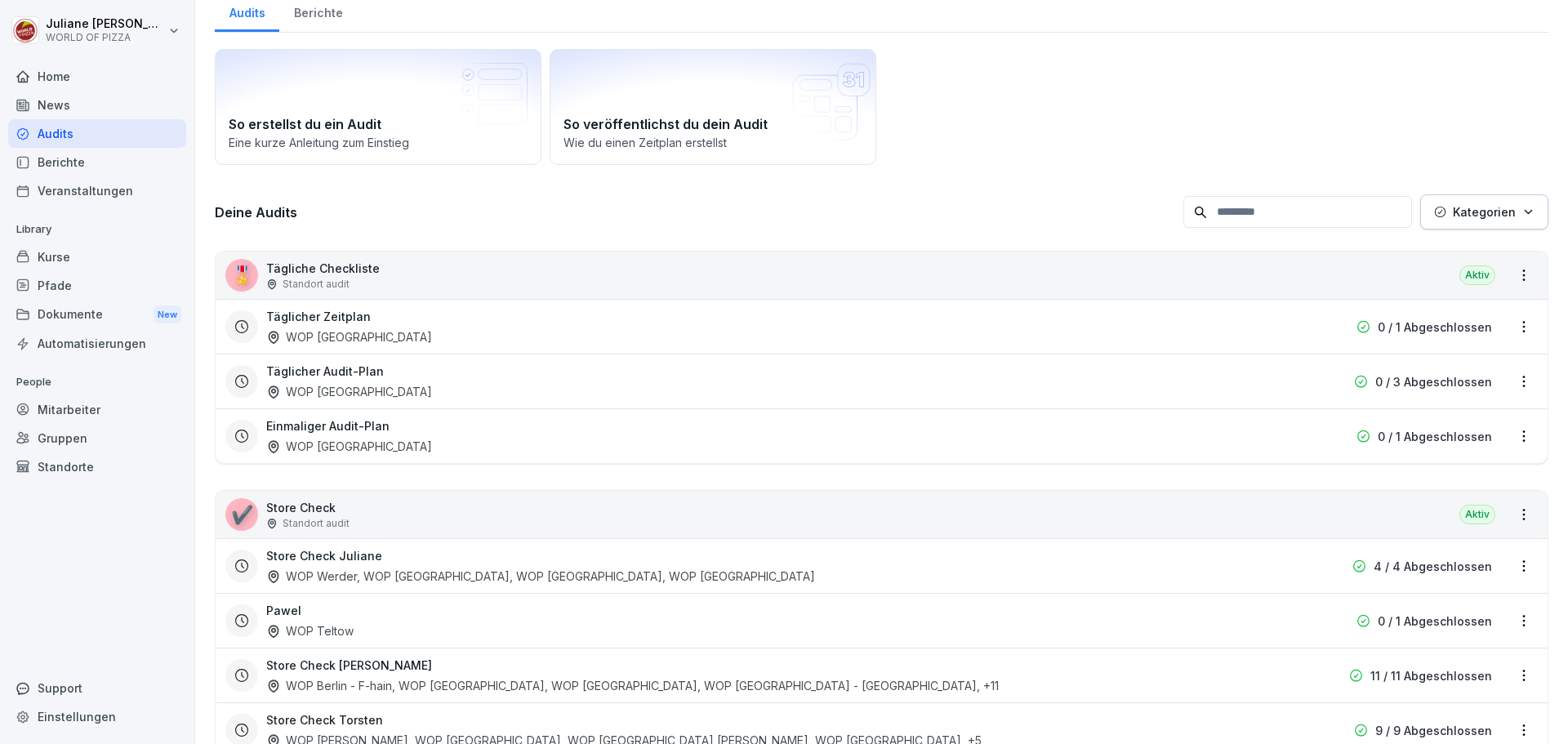
scroll to position [81, 0]
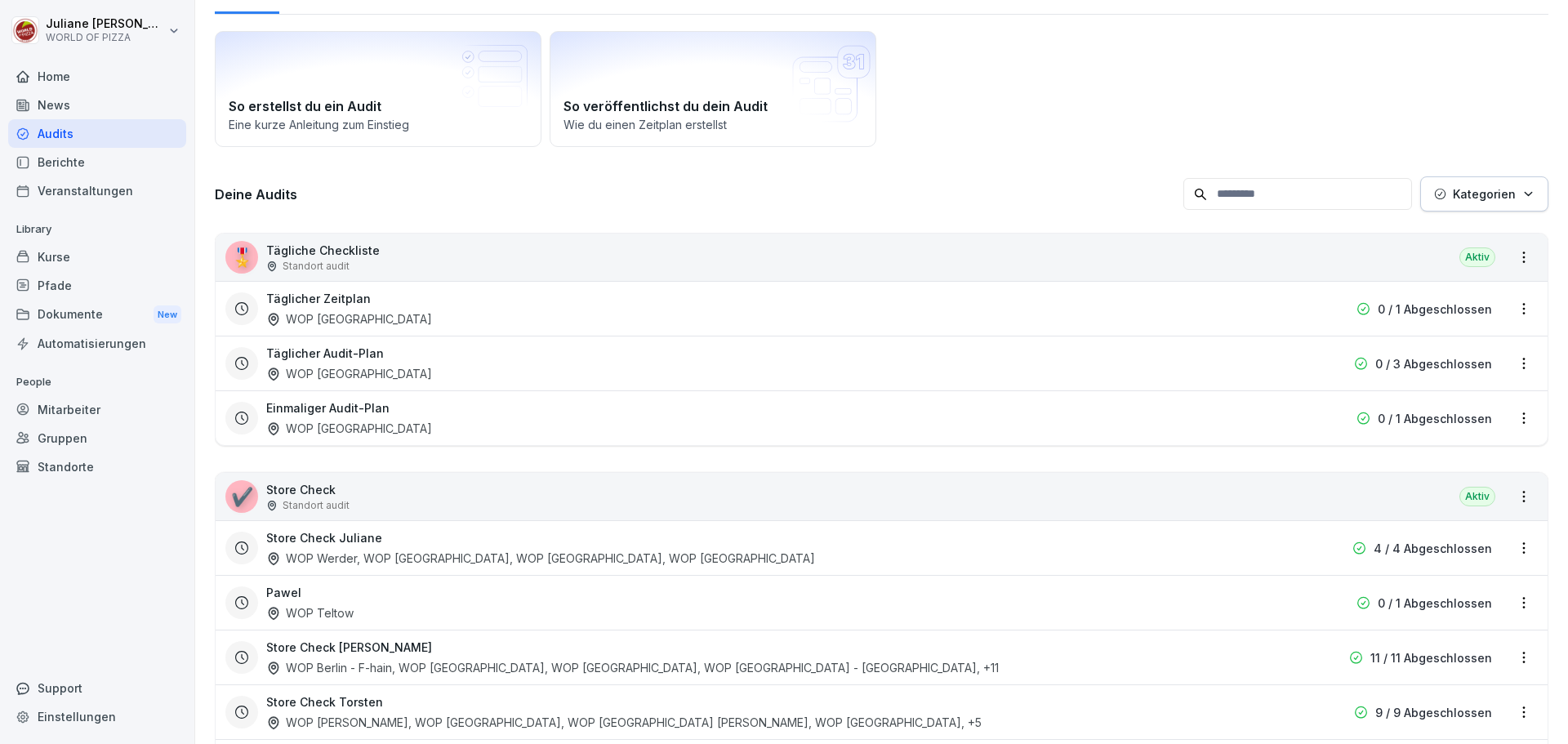
click at [325, 552] on div "WOP Werder, WOP Potsdam - City, WOP Potsdam - Süd, WOP Potsdam - West" at bounding box center [541, 558] width 548 height 17
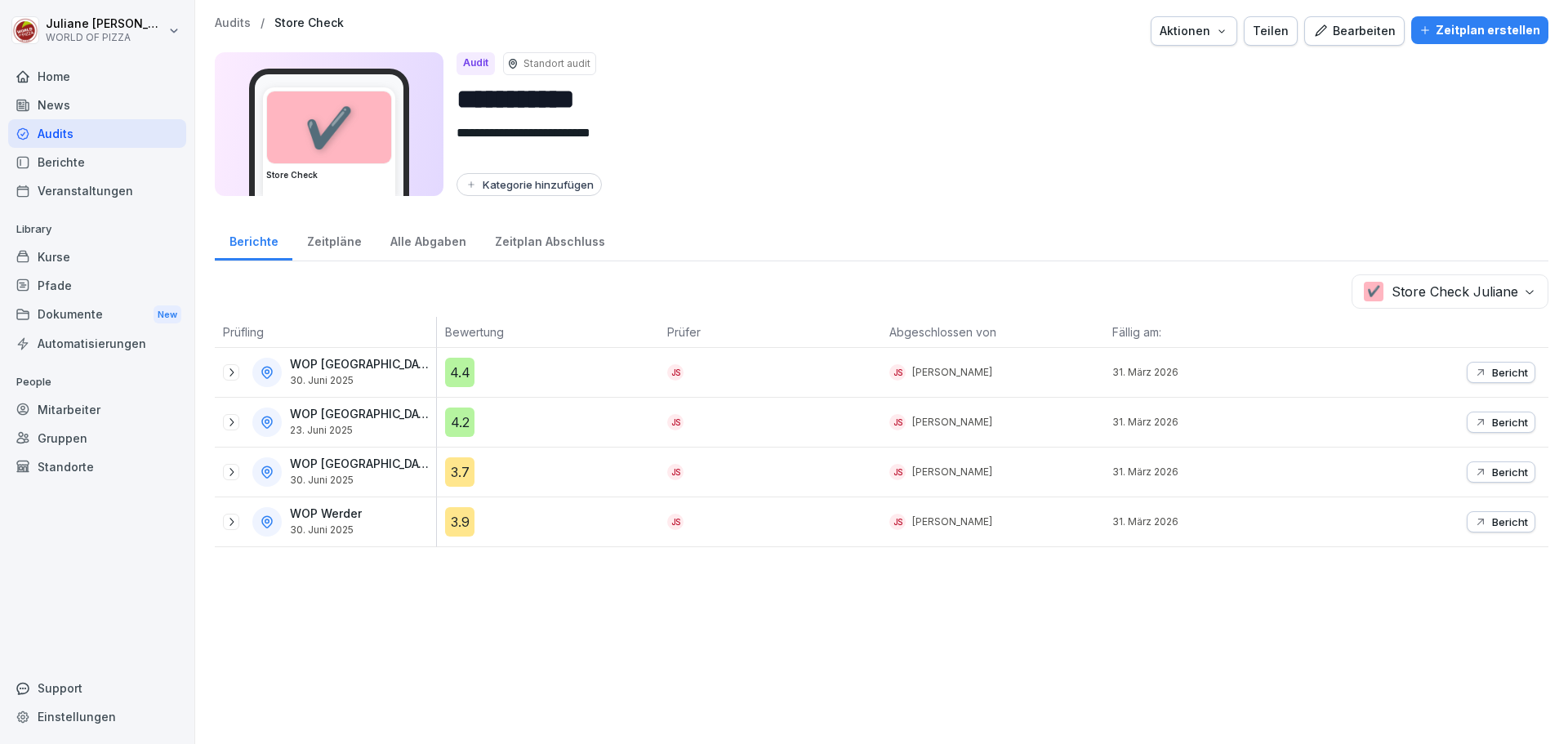
click at [226, 370] on icon at bounding box center [232, 372] width 13 height 13
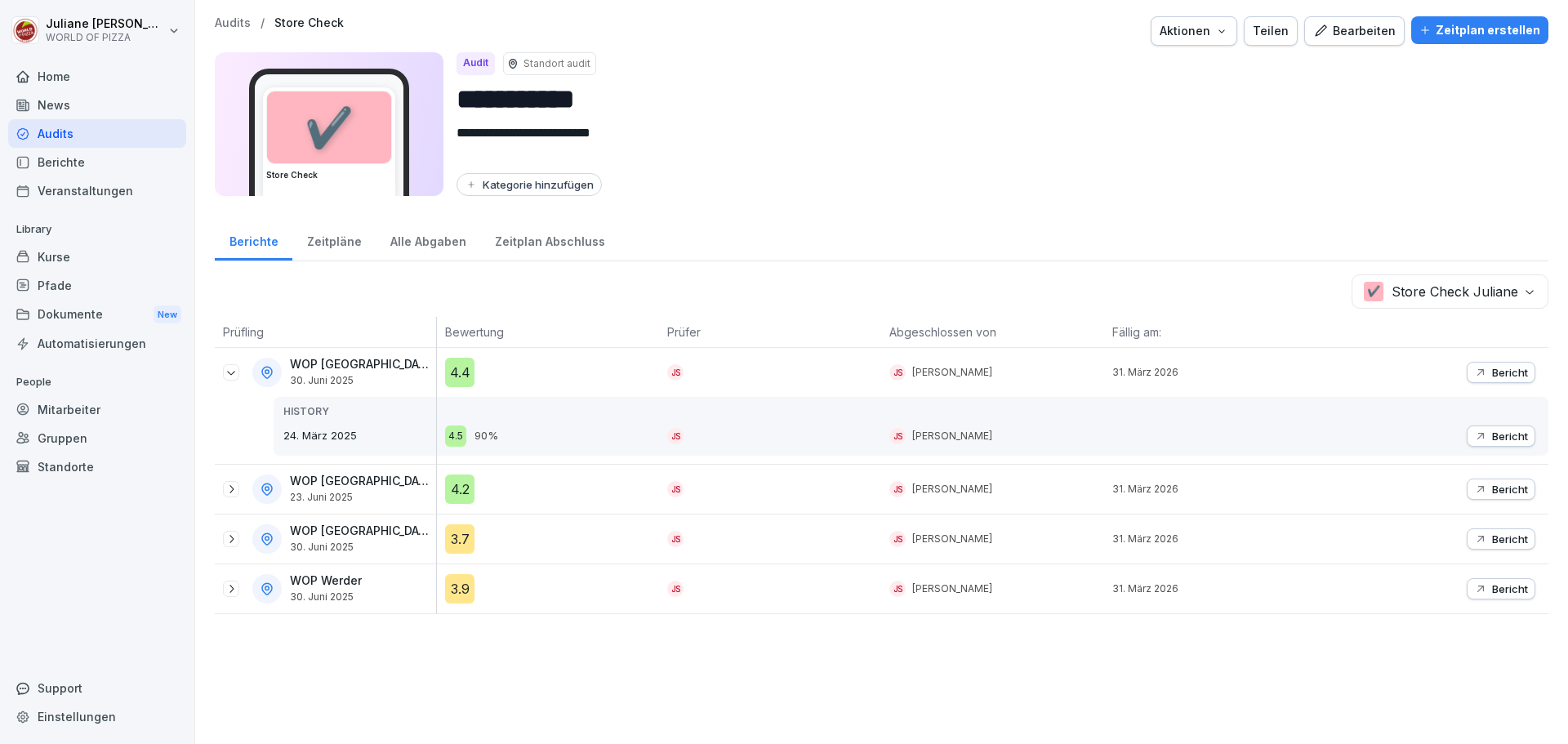
click at [235, 490] on icon at bounding box center [232, 490] width 13 height 13
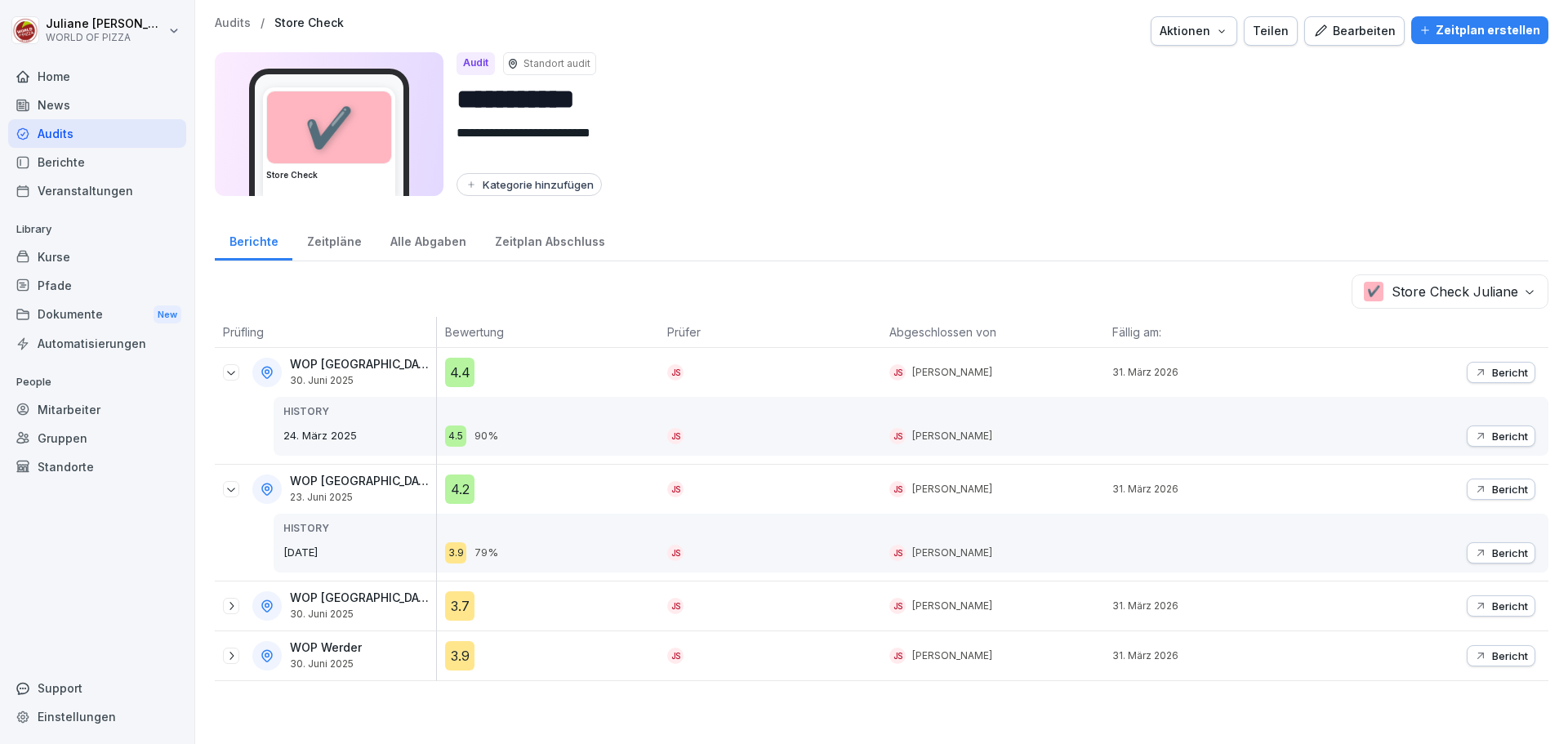
click at [232, 607] on icon at bounding box center [232, 606] width 13 height 13
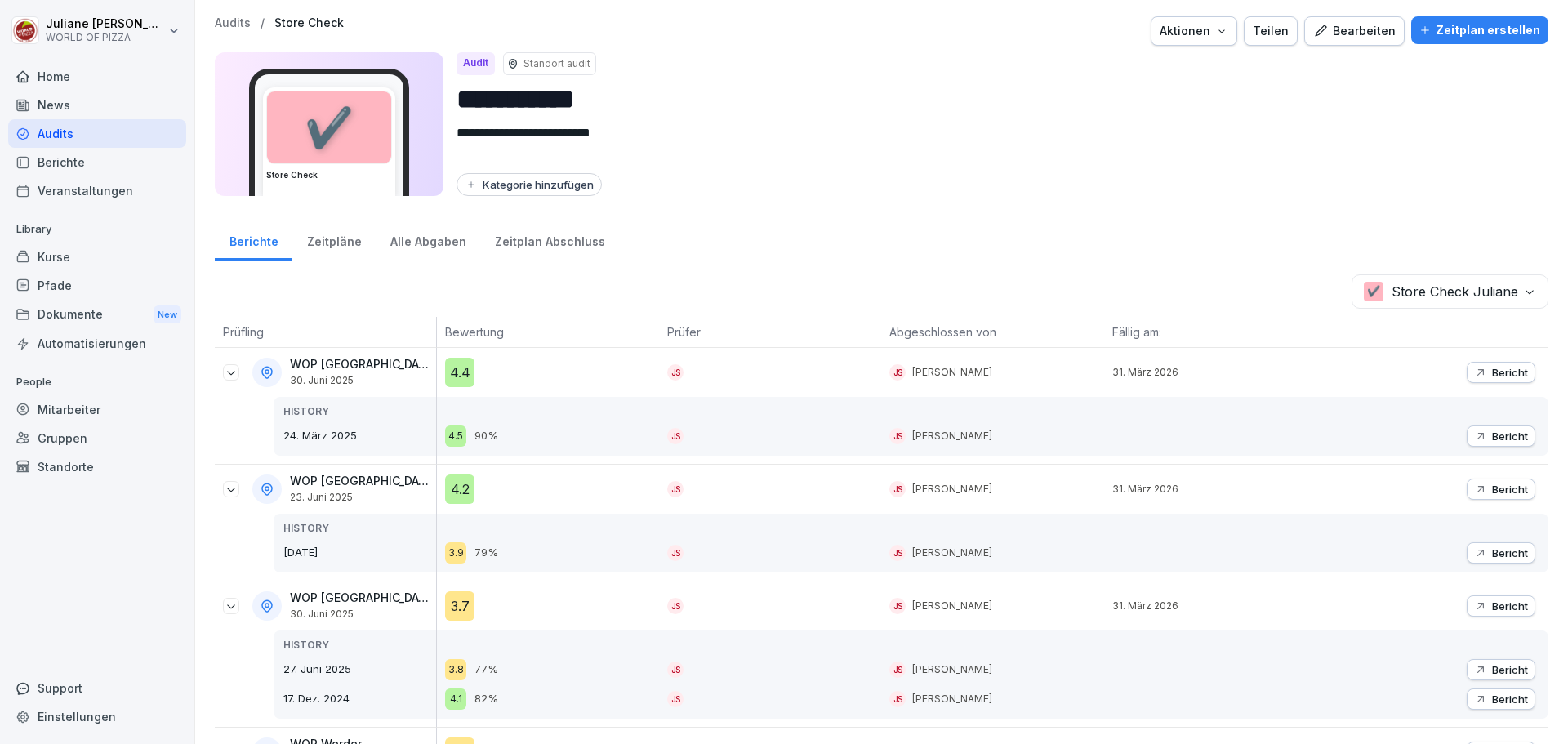
scroll to position [45, 0]
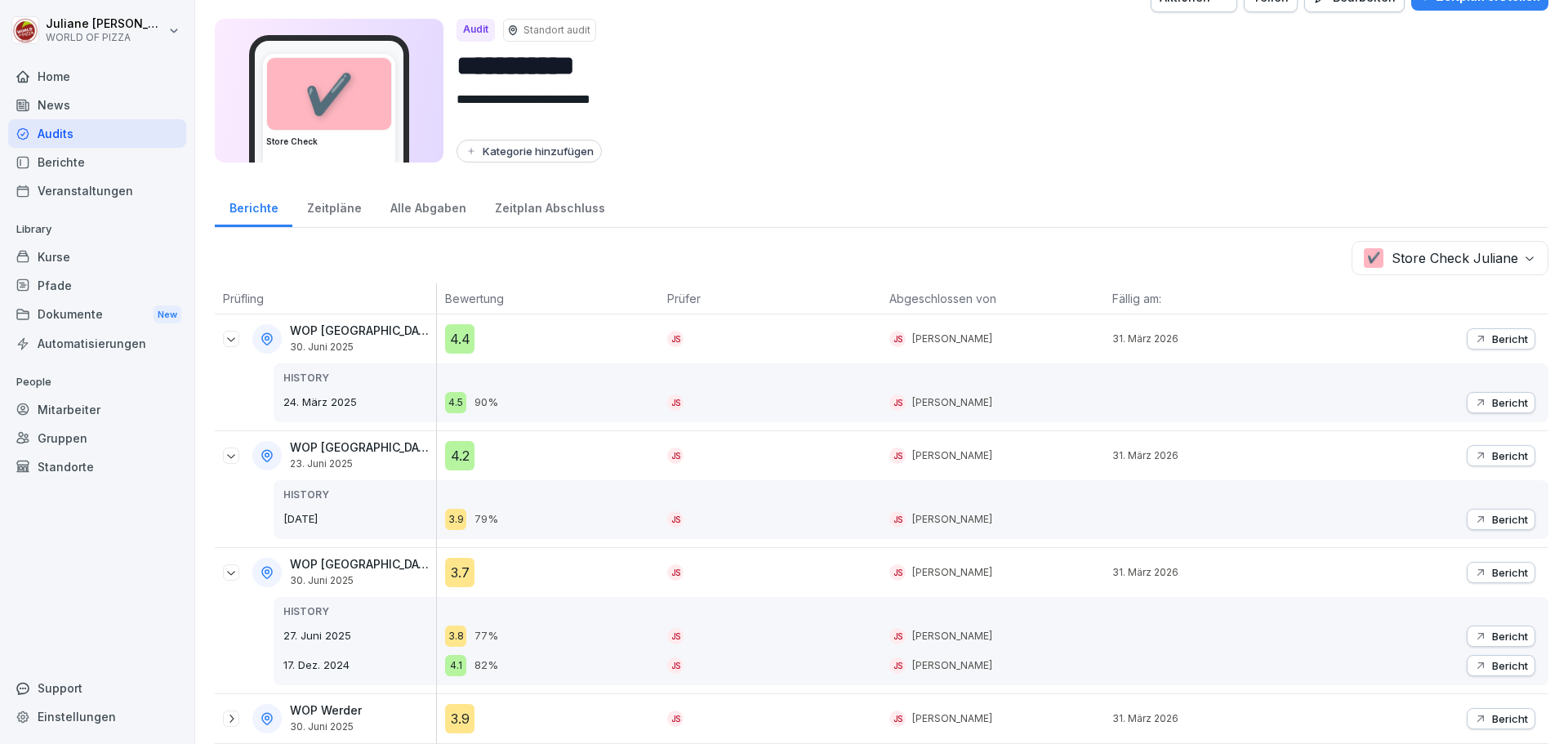
click at [237, 712] on icon at bounding box center [232, 718] width 13 height 13
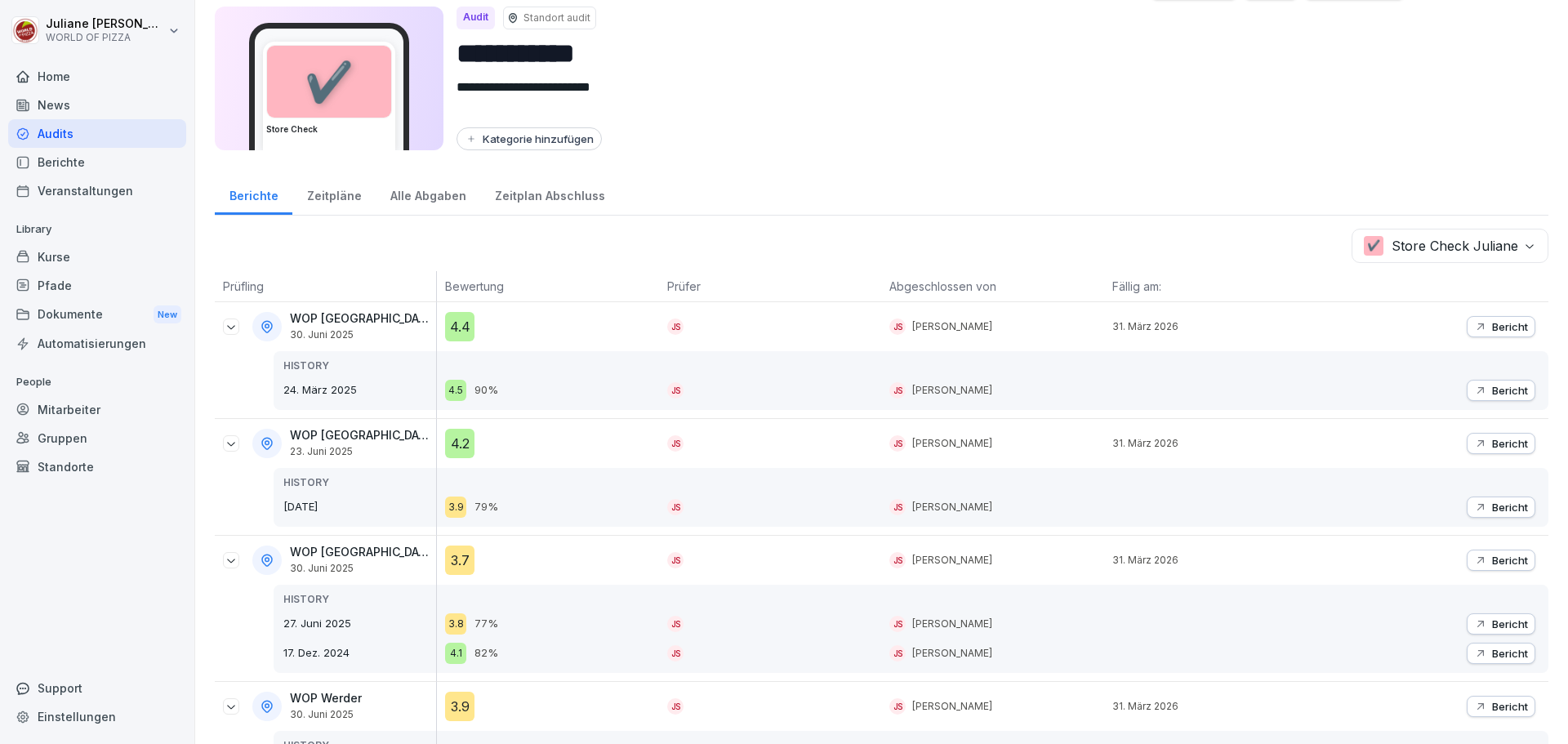
scroll to position [112, 0]
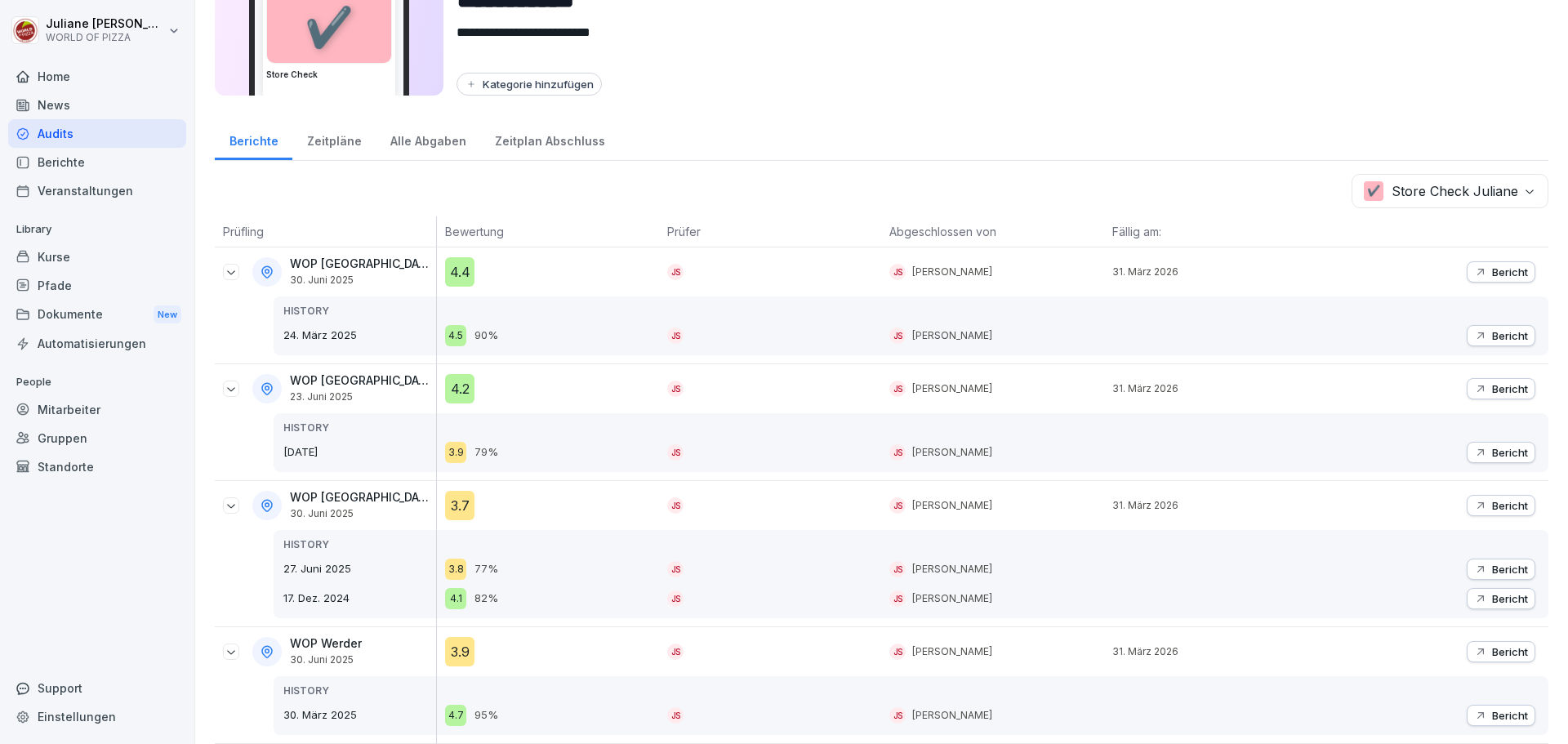
click at [272, 175] on div "✔️ Store Check Juliane" at bounding box center [881, 191] width 1334 height 34
click at [232, 266] on icon at bounding box center [232, 272] width 13 height 13
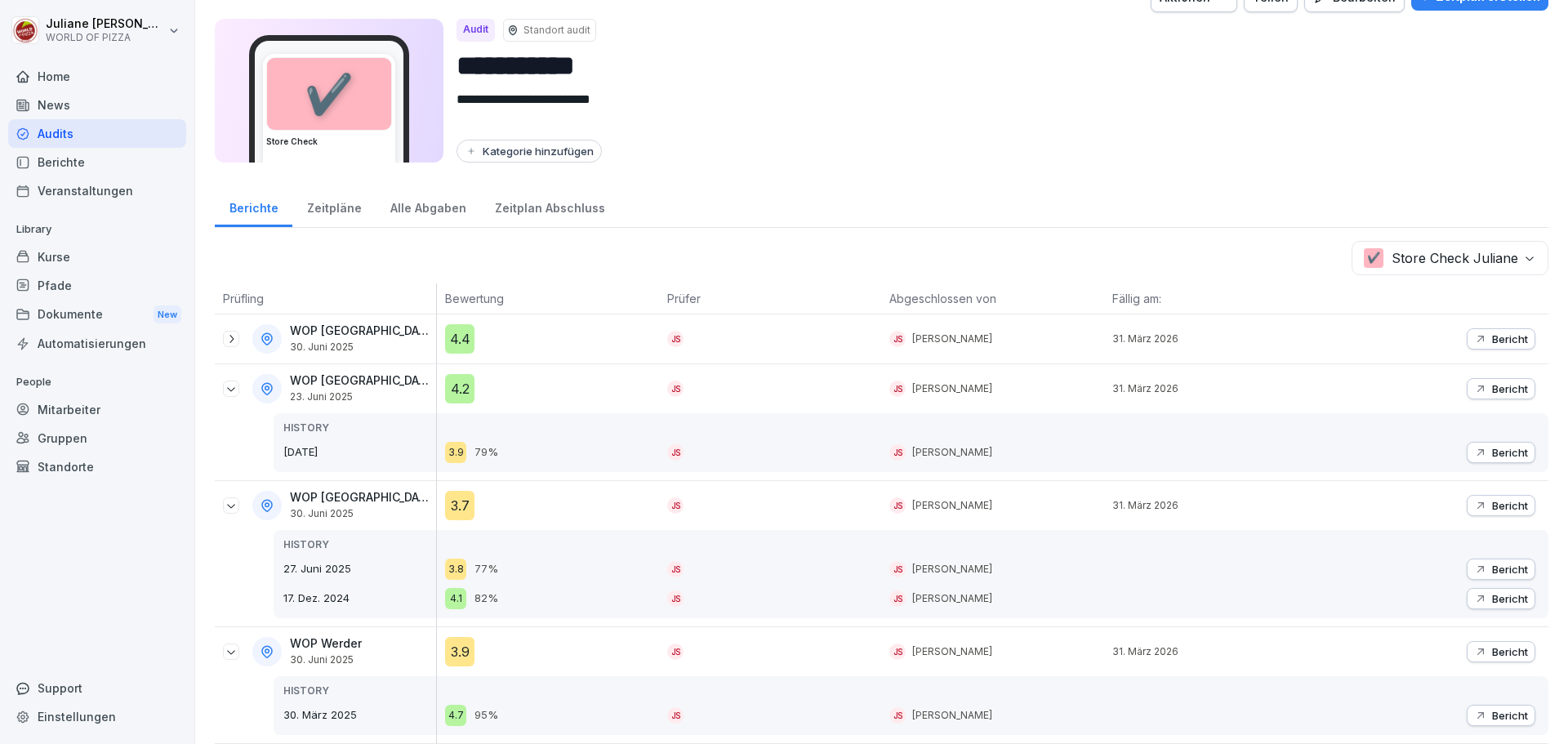
click at [233, 382] on icon at bounding box center [232, 389] width 13 height 13
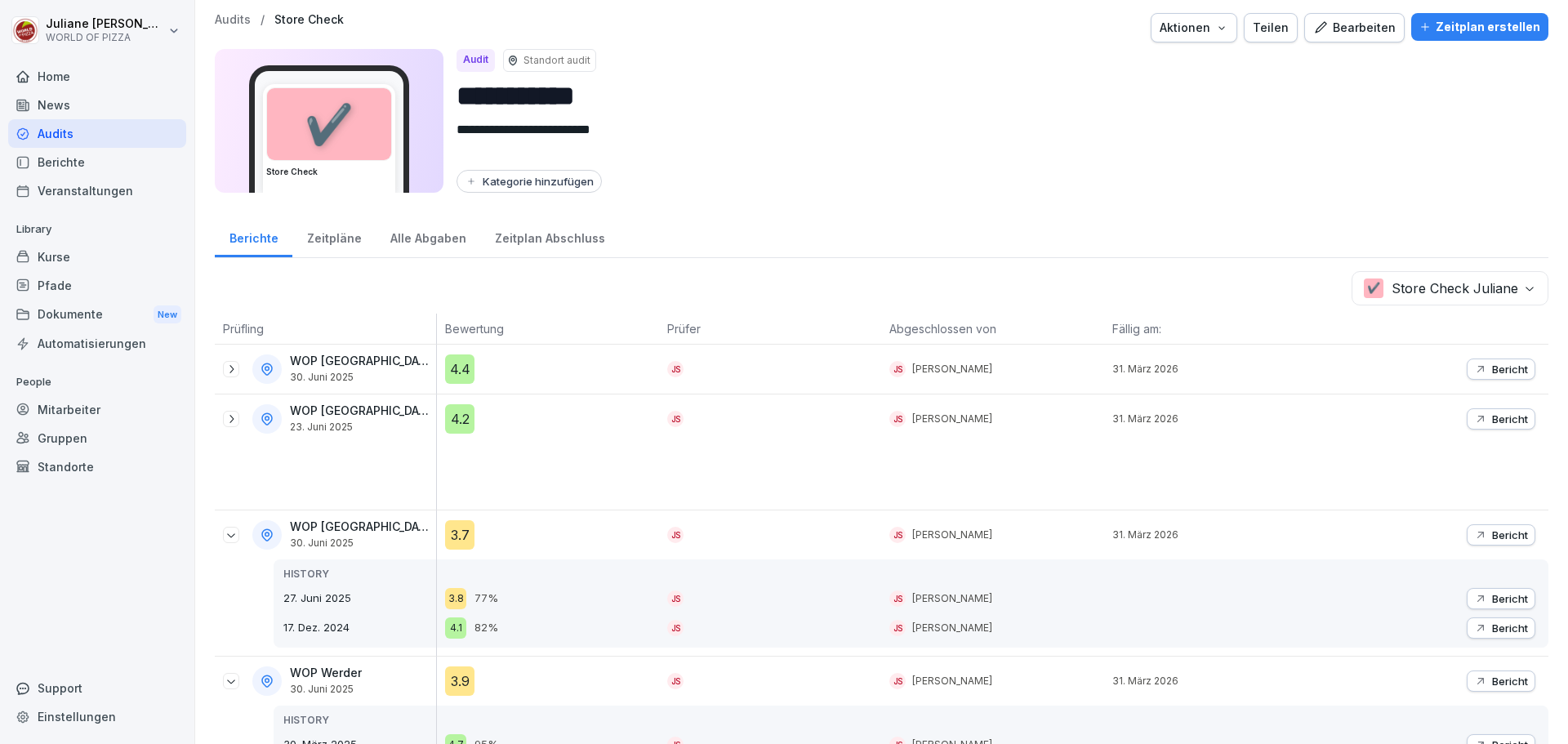
scroll to position [0, 0]
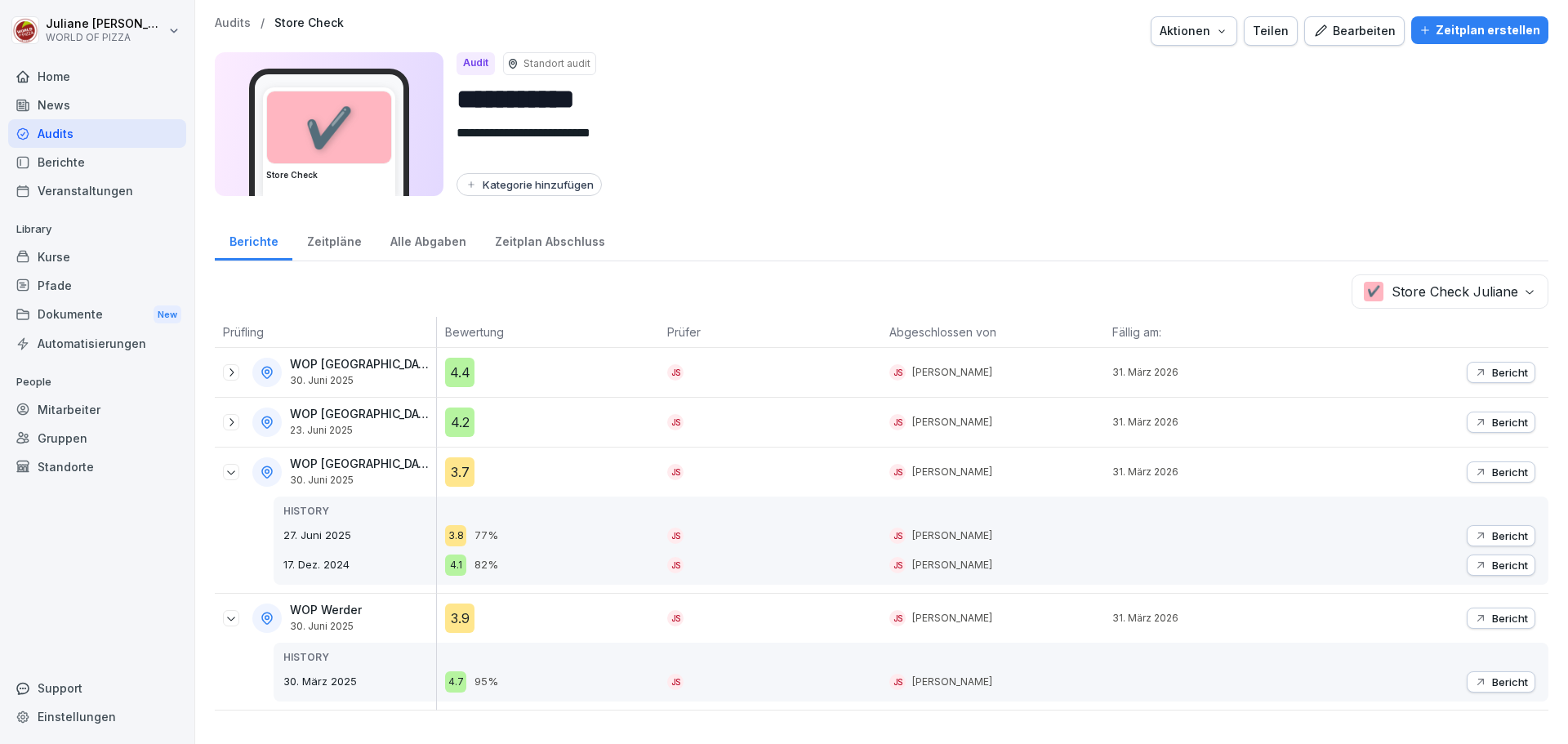
click at [235, 474] on icon at bounding box center [232, 472] width 13 height 13
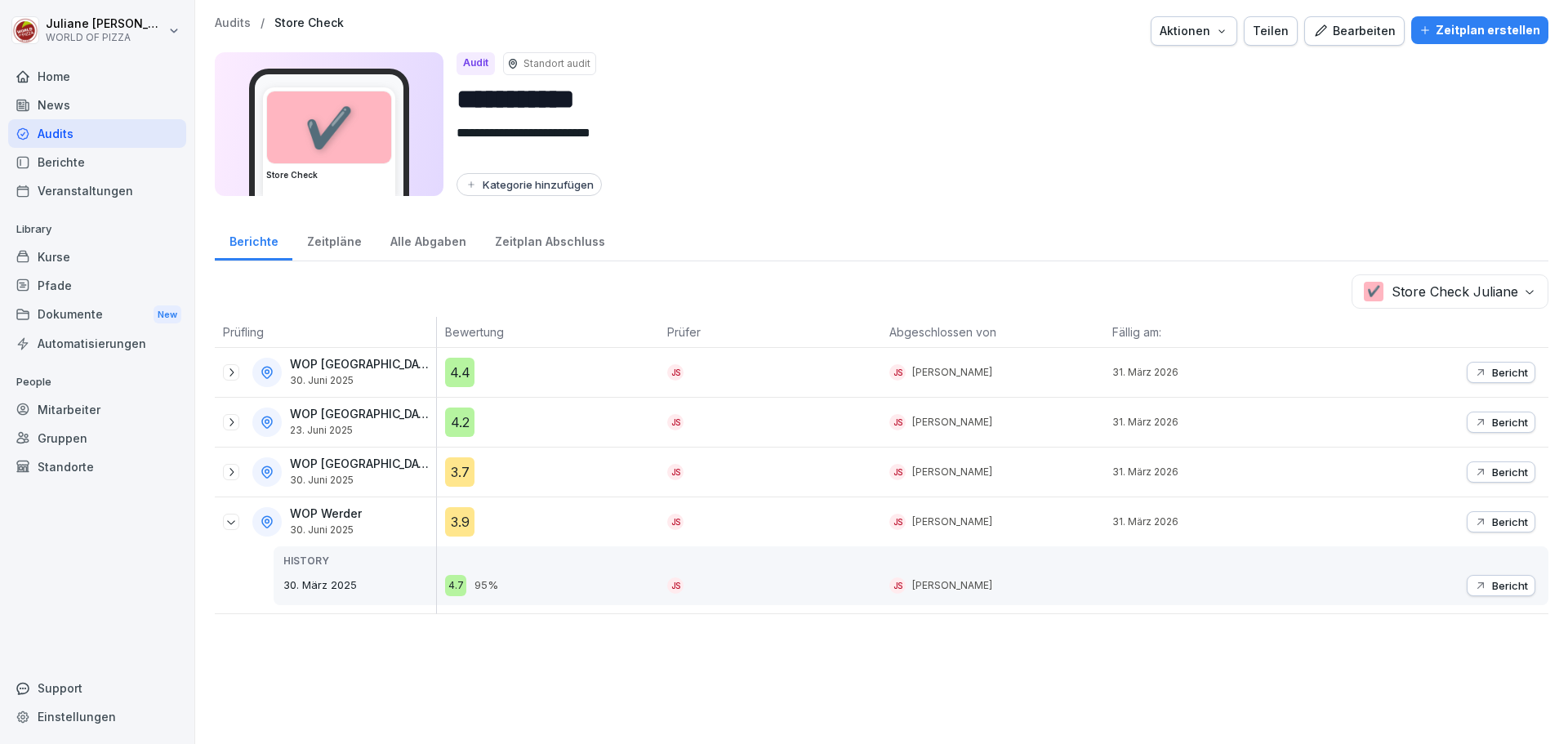
click at [235, 525] on icon at bounding box center [232, 522] width 13 height 13
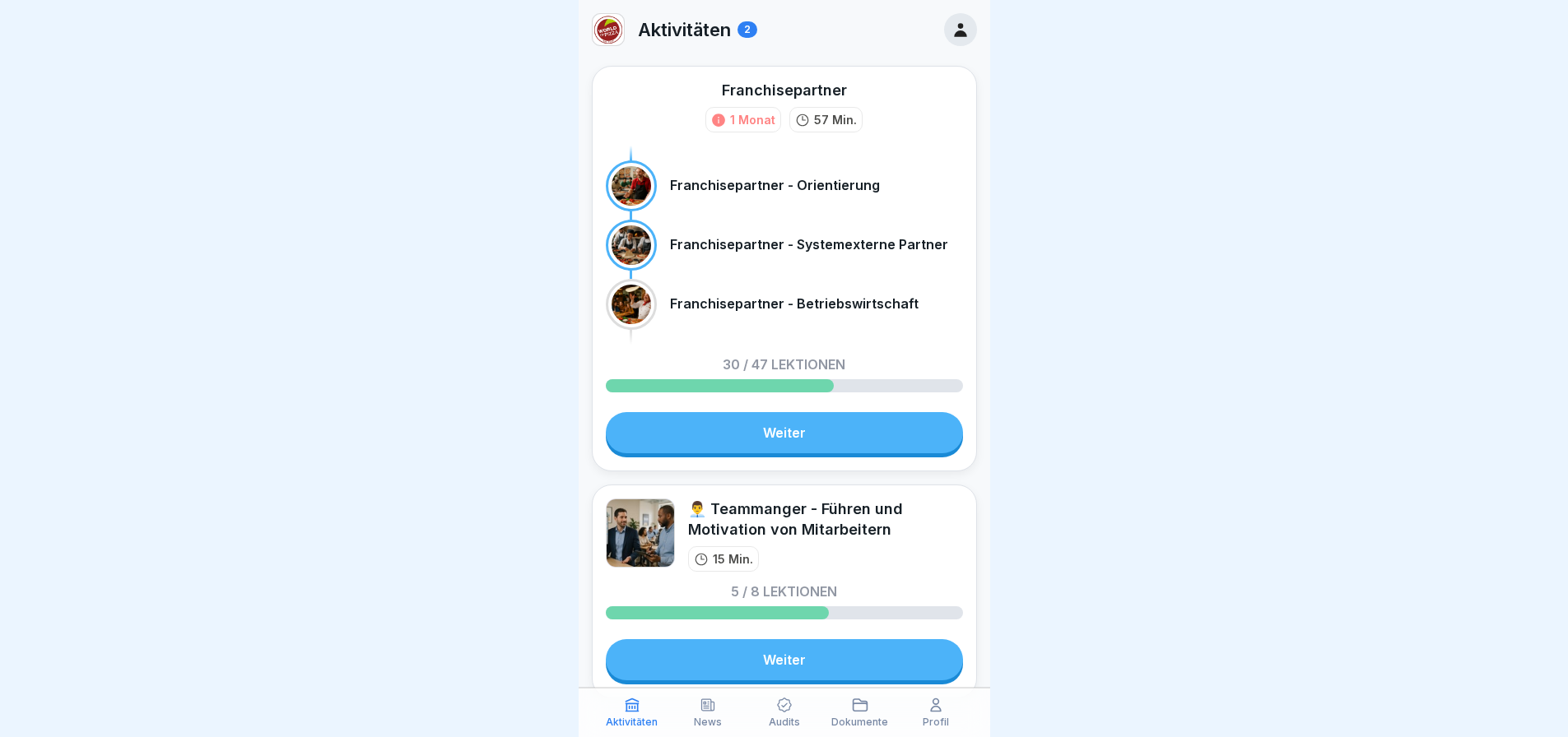
click at [952, 29] on icon at bounding box center [960, 30] width 18 height 18
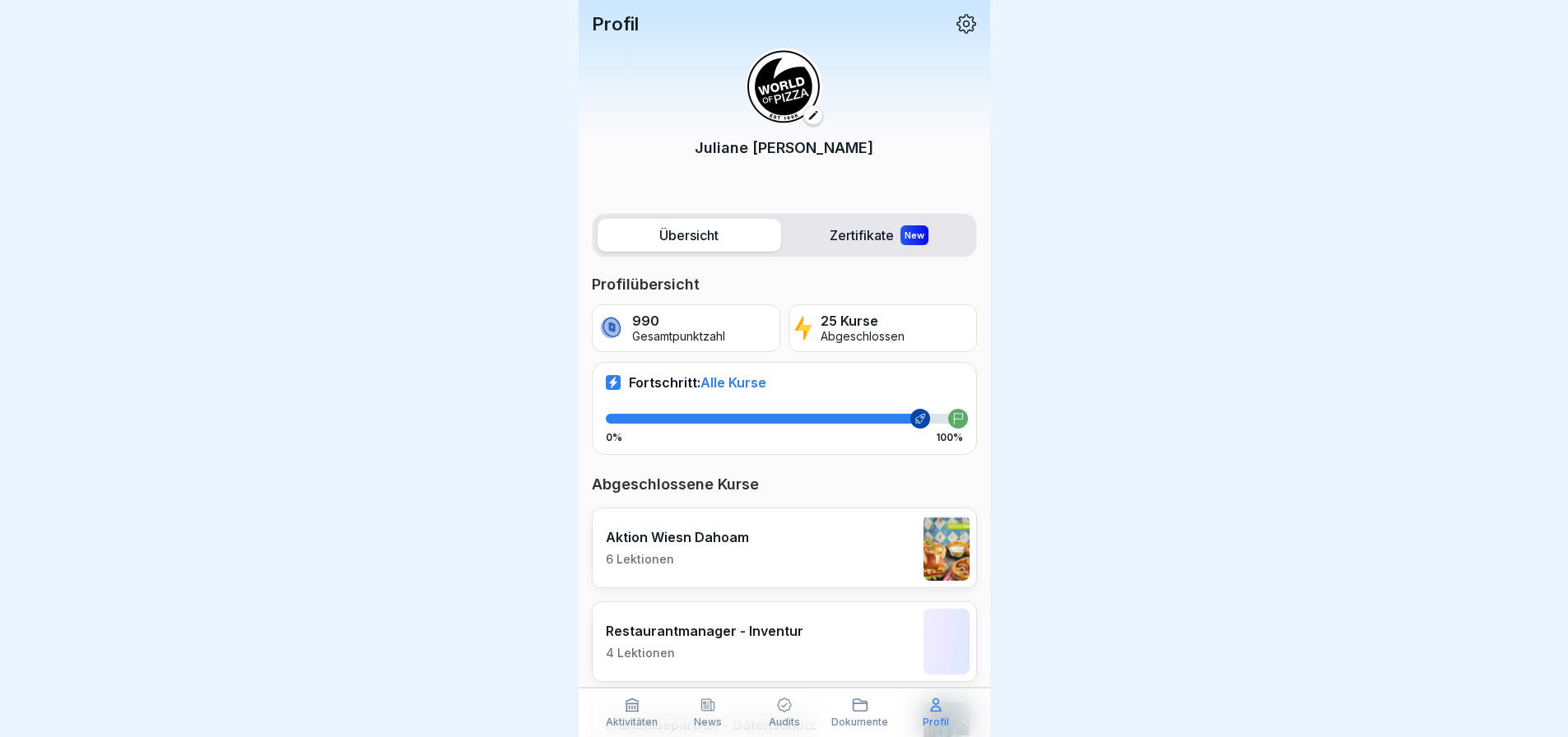
click at [955, 33] on icon at bounding box center [966, 24] width 21 height 21
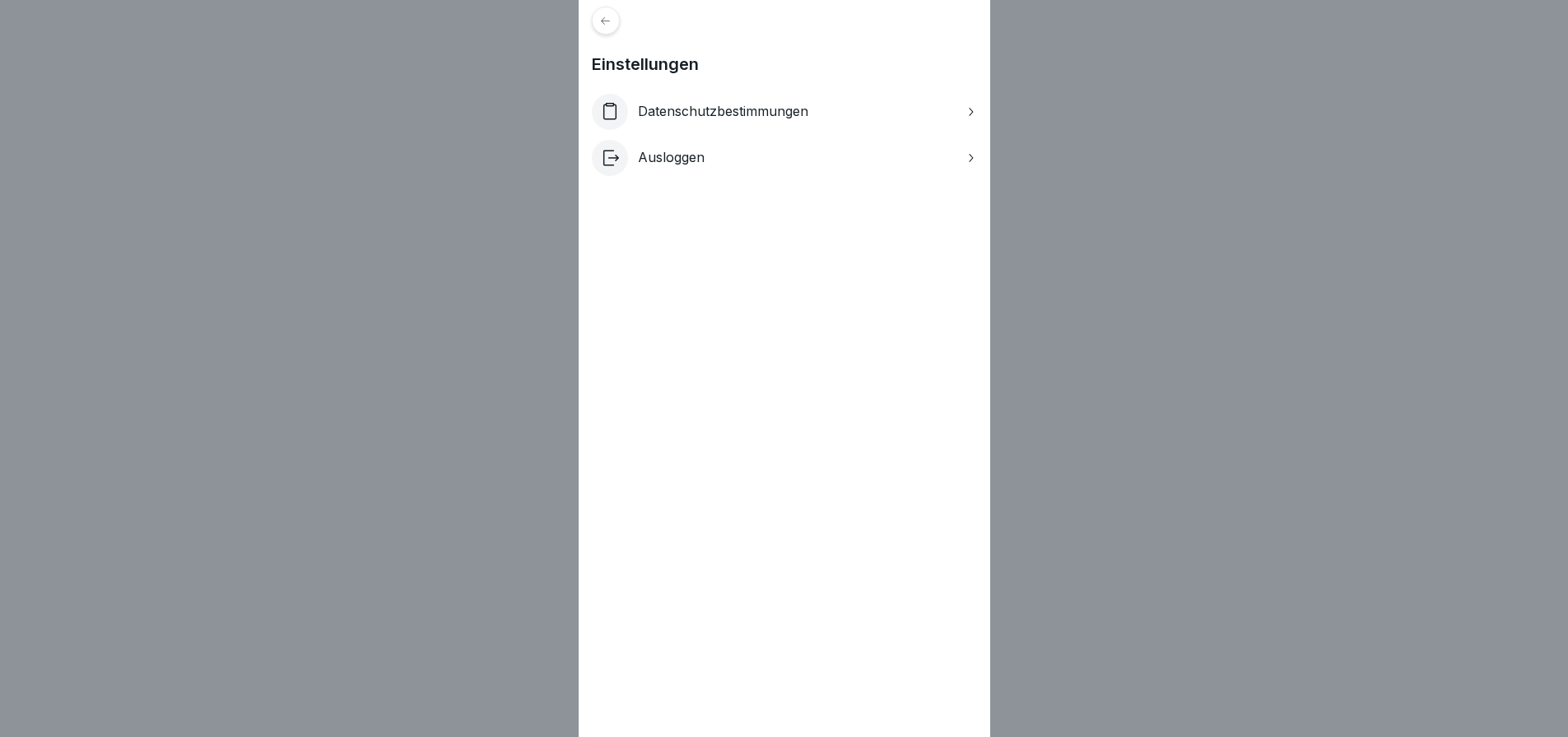
click at [1119, 93] on div "Einstellungen Datenschutzbestimmungen Ausloggen" at bounding box center [784, 368] width 1568 height 737
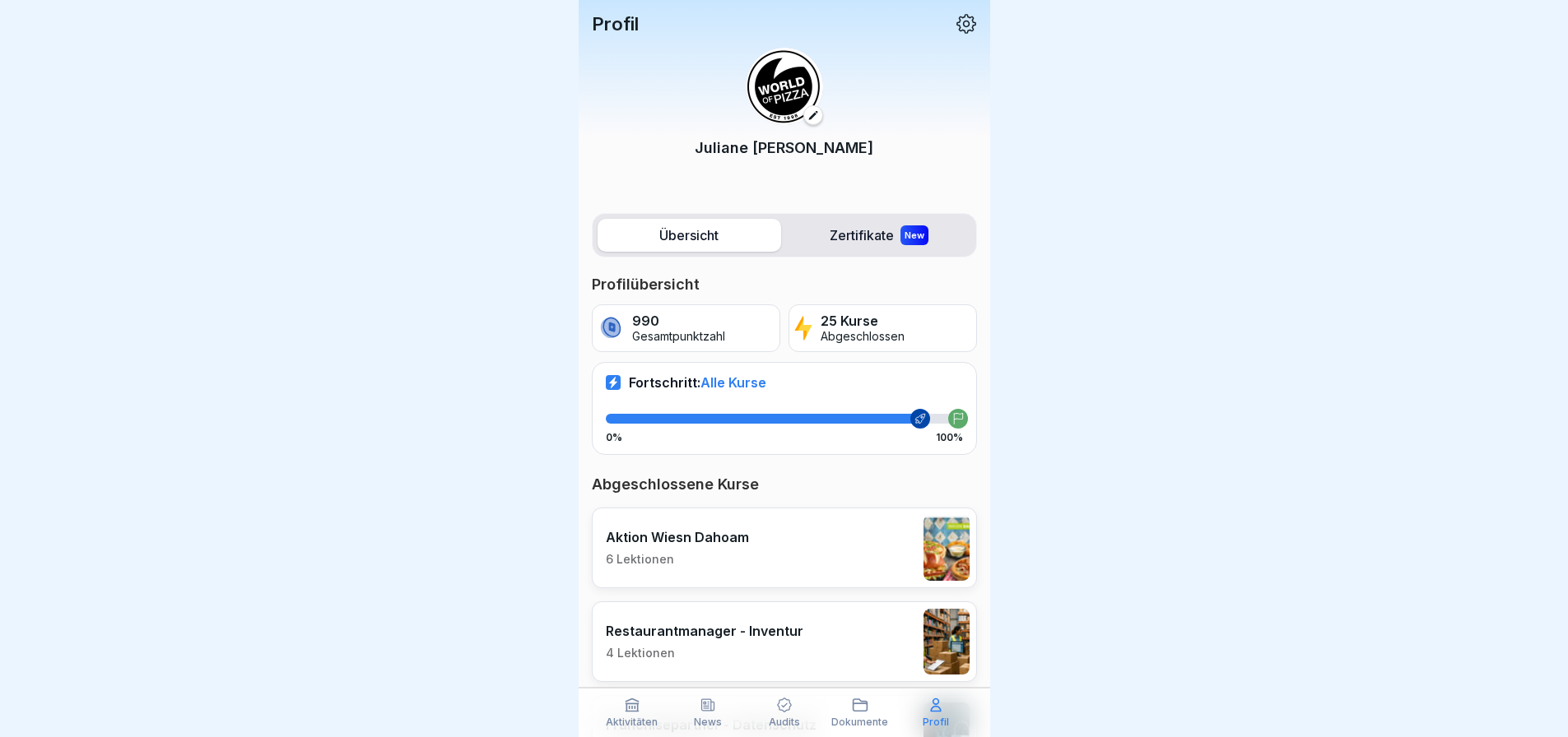
click at [780, 720] on p "Audits" at bounding box center [784, 722] width 31 height 11
